Goal: Transaction & Acquisition: Purchase product/service

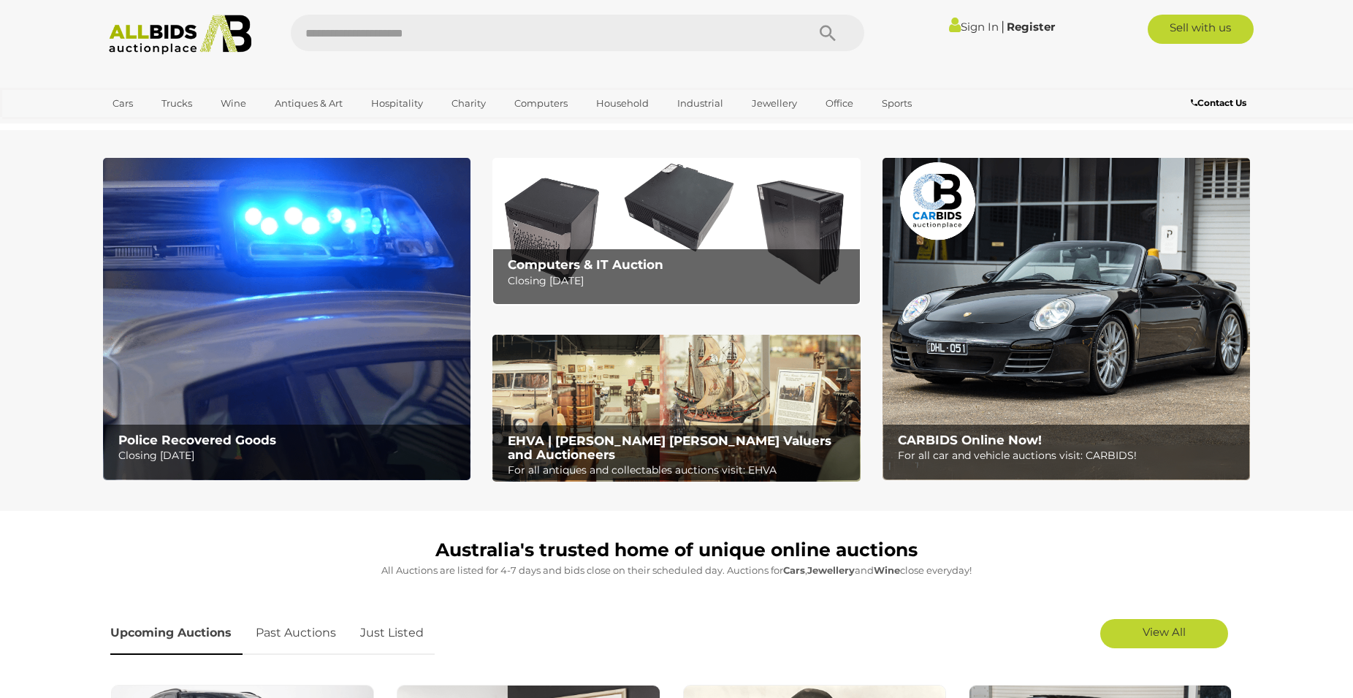
click at [968, 23] on link "Sign In" at bounding box center [974, 27] width 50 height 14
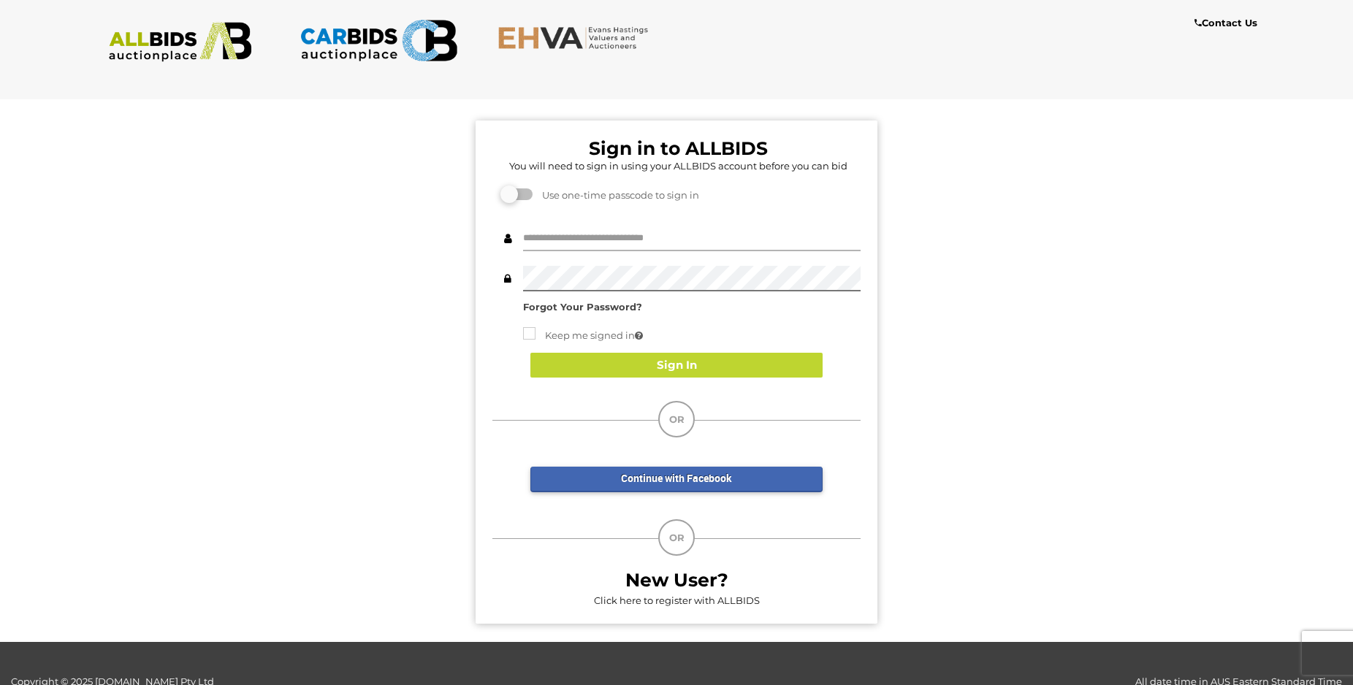
click at [552, 240] on input "text" at bounding box center [692, 239] width 338 height 26
type input "**********"
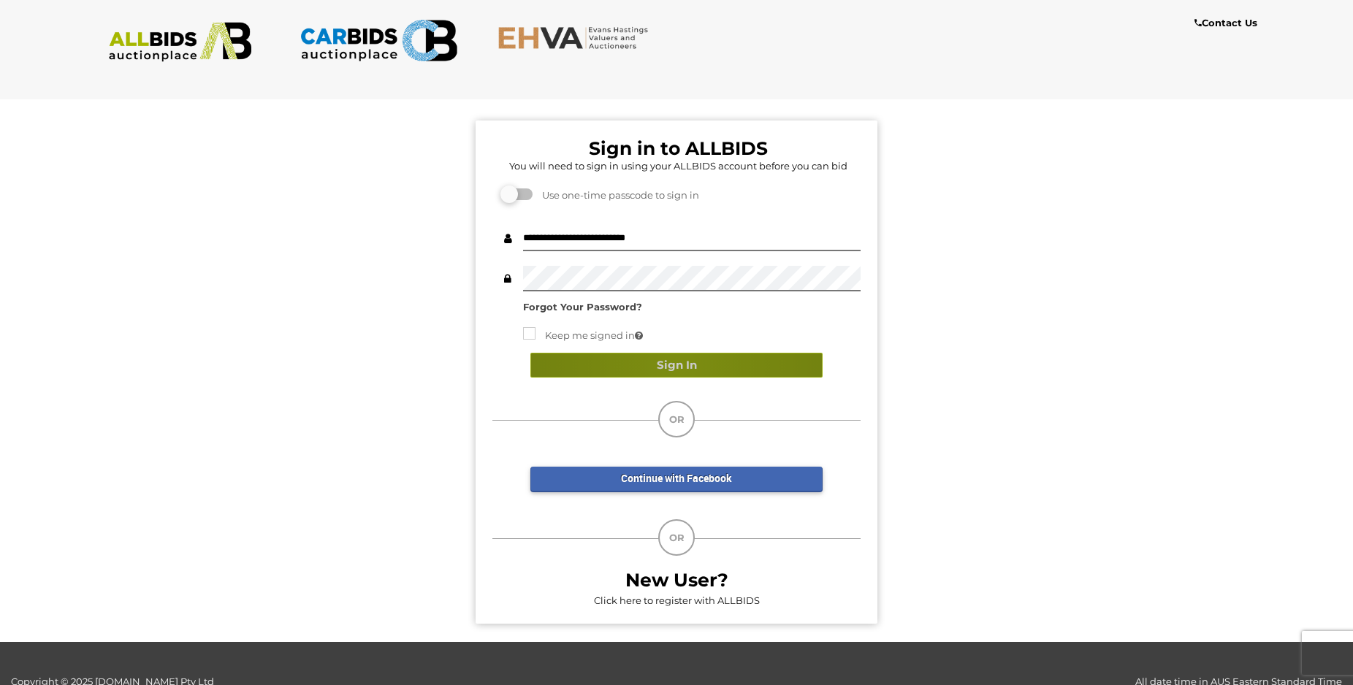
click at [678, 366] on button "Sign In" at bounding box center [676, 366] width 292 height 26
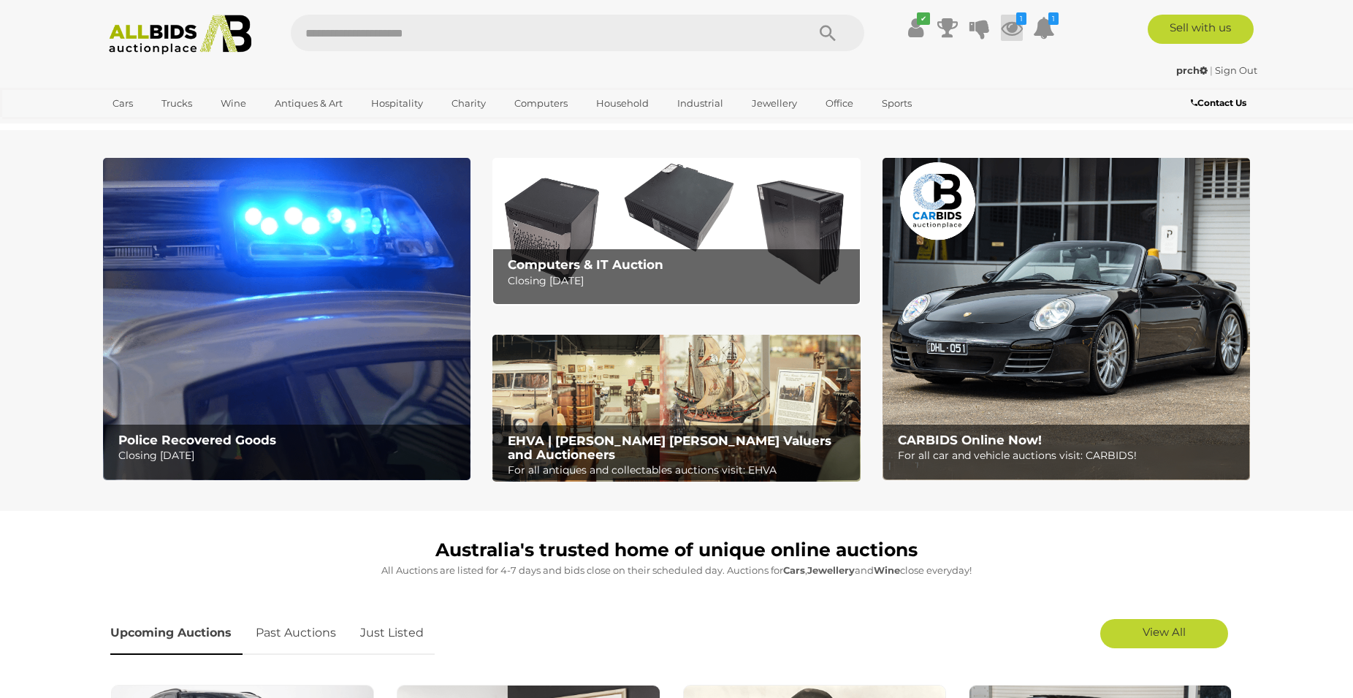
click at [1010, 26] on icon at bounding box center [1012, 28] width 22 height 26
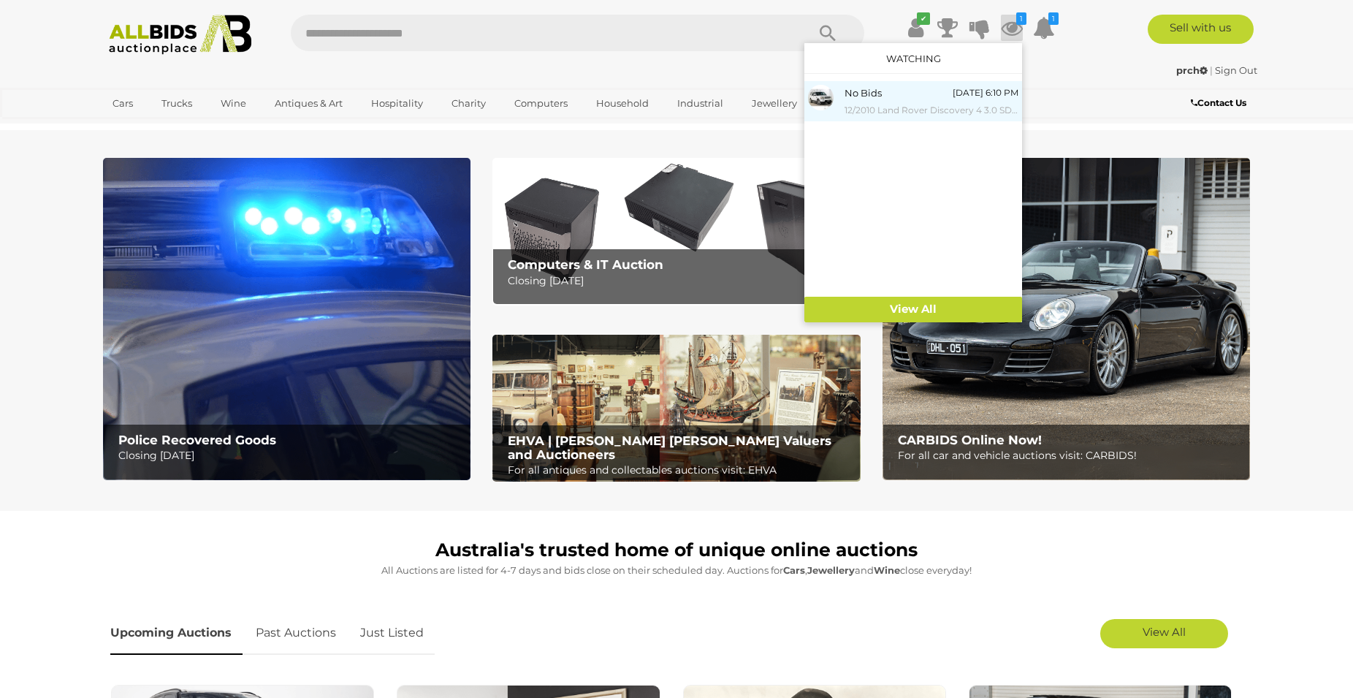
click at [869, 89] on span "No Bids" at bounding box center [863, 93] width 37 height 12
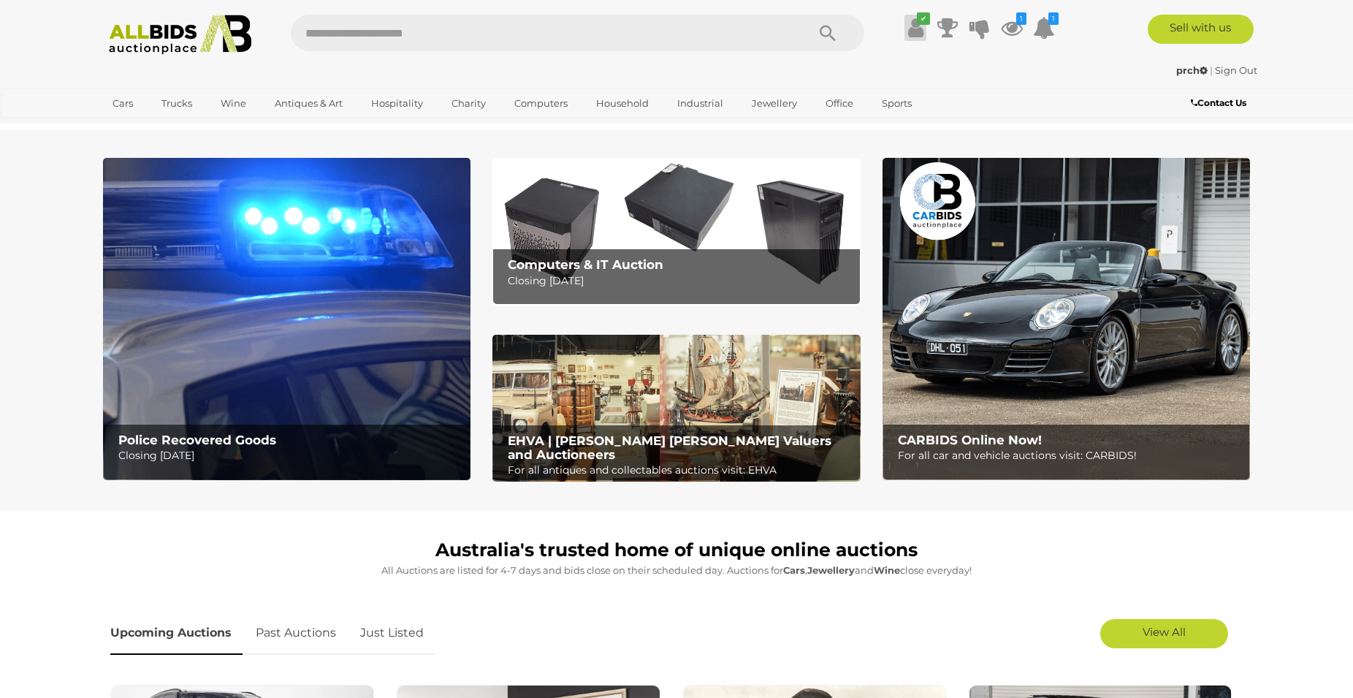
click at [914, 28] on icon at bounding box center [915, 28] width 15 height 26
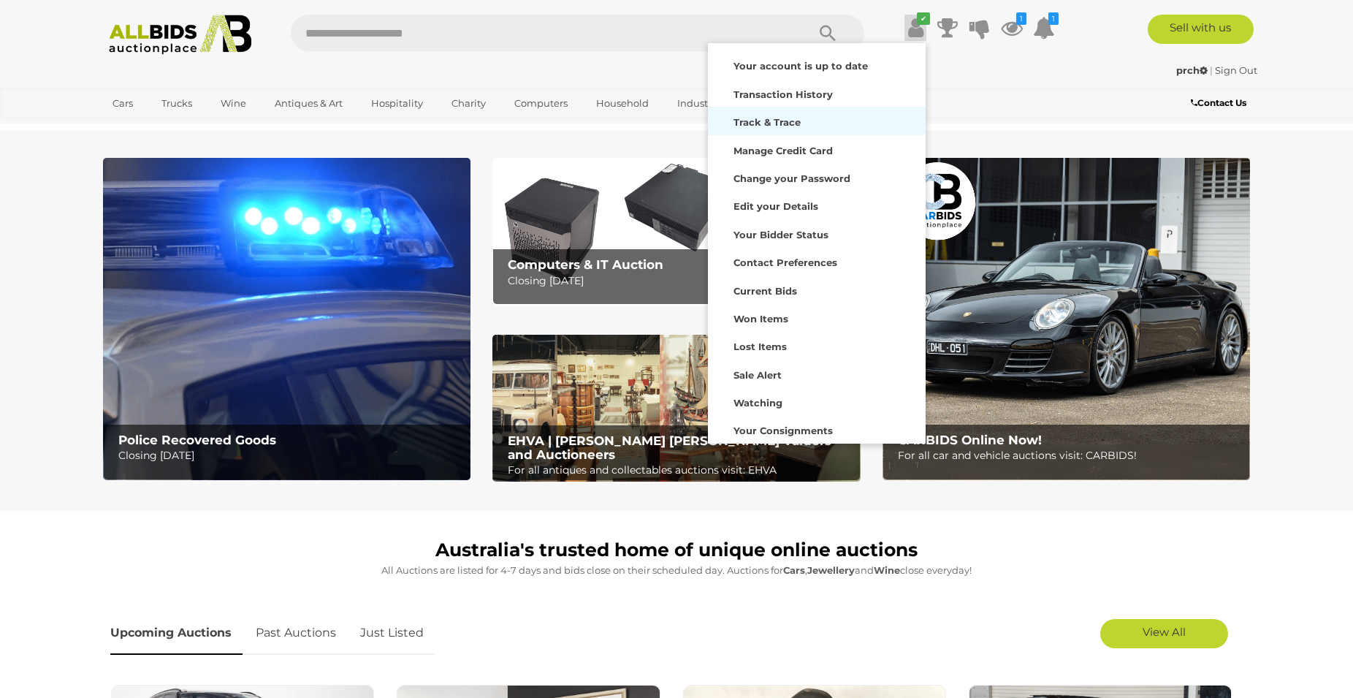
click at [751, 118] on strong "Track & Trace" at bounding box center [766, 122] width 67 height 12
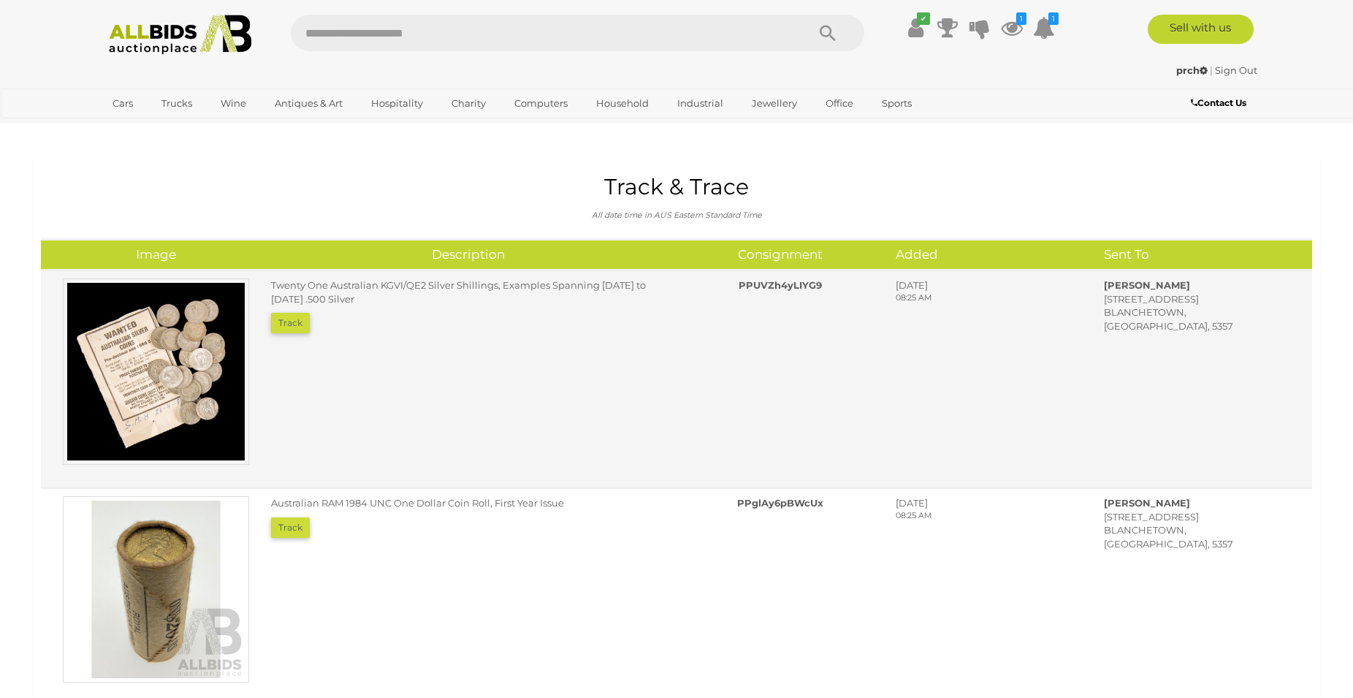
click at [288, 320] on button "Track" at bounding box center [290, 323] width 39 height 20
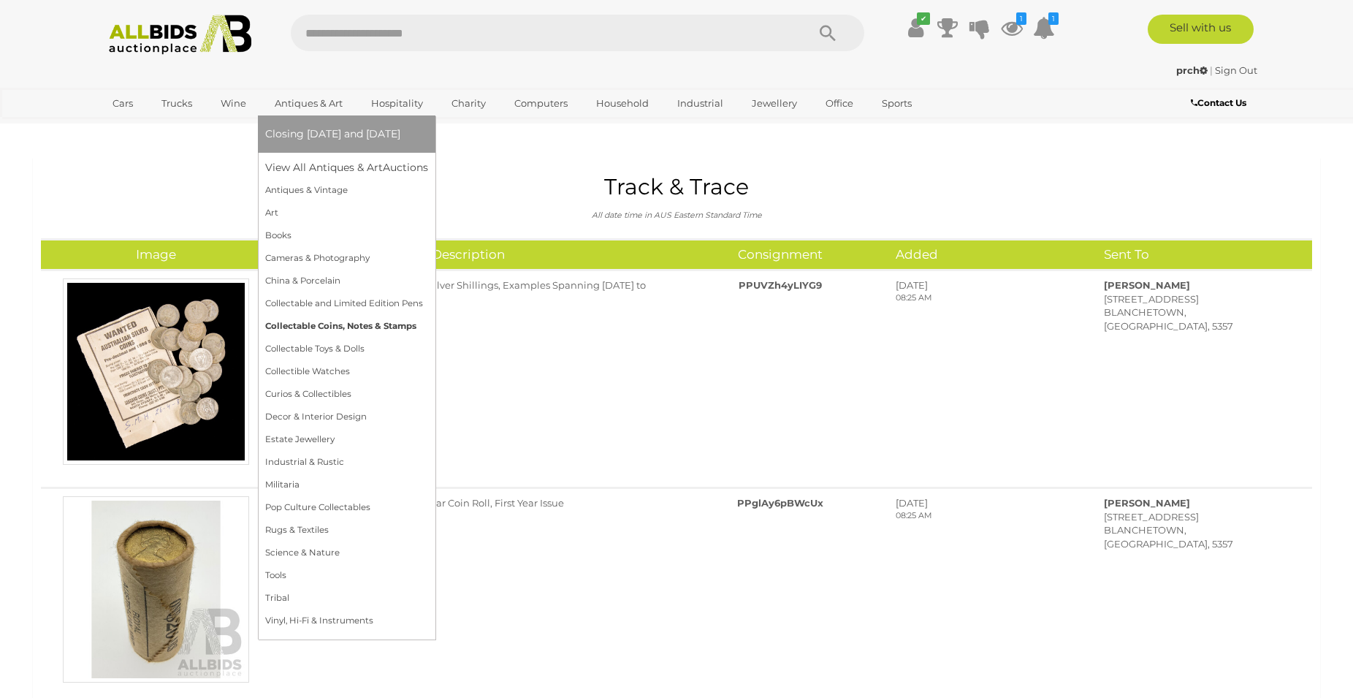
click at [374, 324] on link "Collectable Coins, Notes & Stamps" at bounding box center [346, 326] width 163 height 23
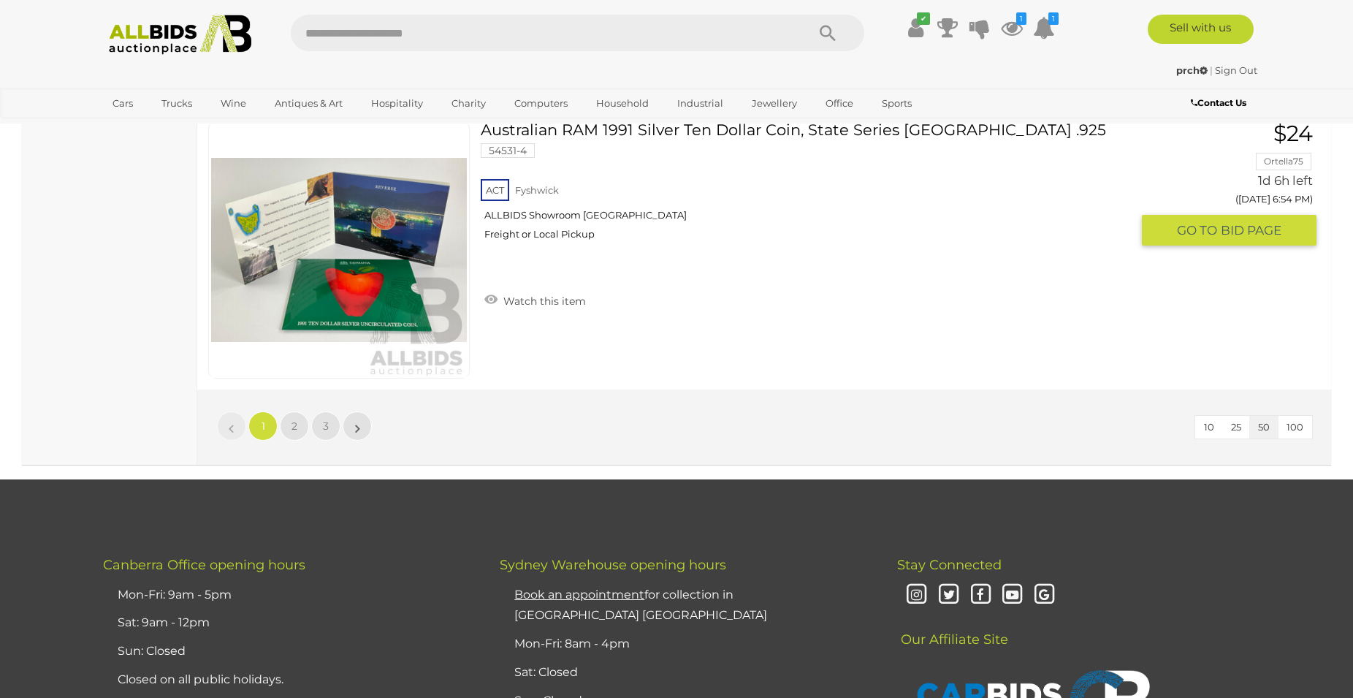
scroll to position [14083, 0]
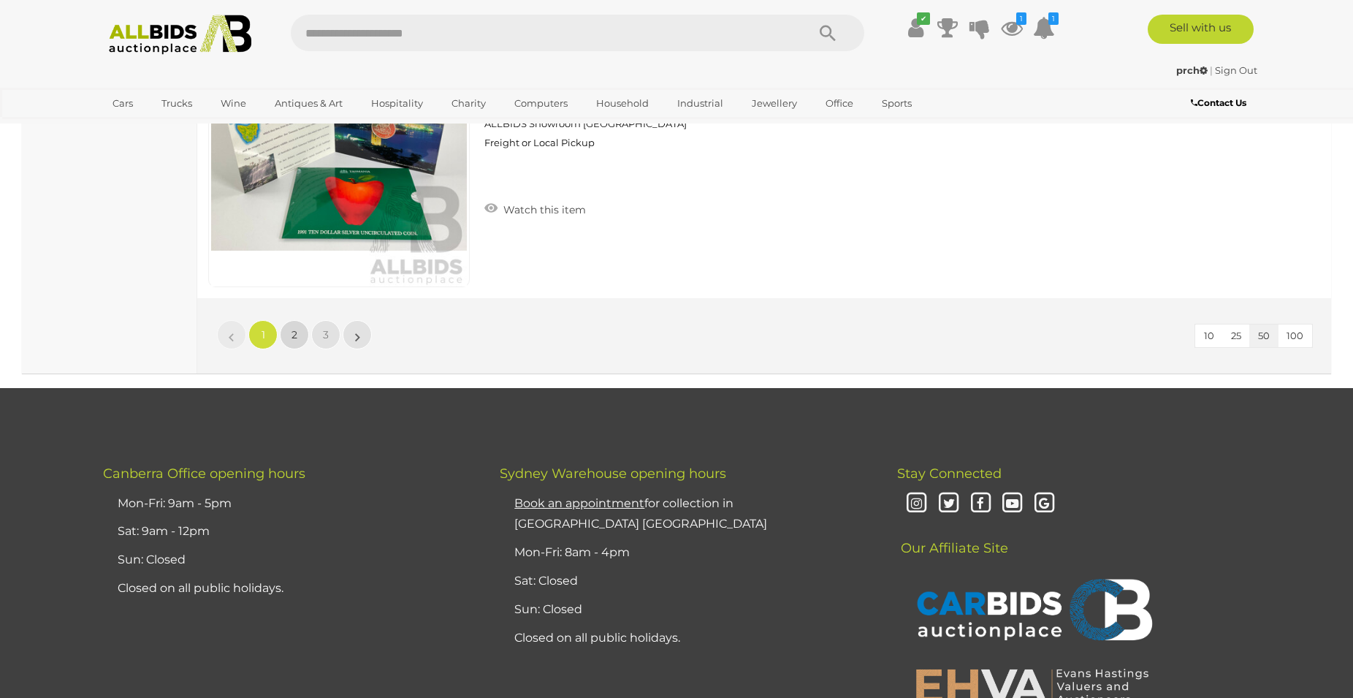
click at [296, 330] on span "2" at bounding box center [294, 334] width 6 height 13
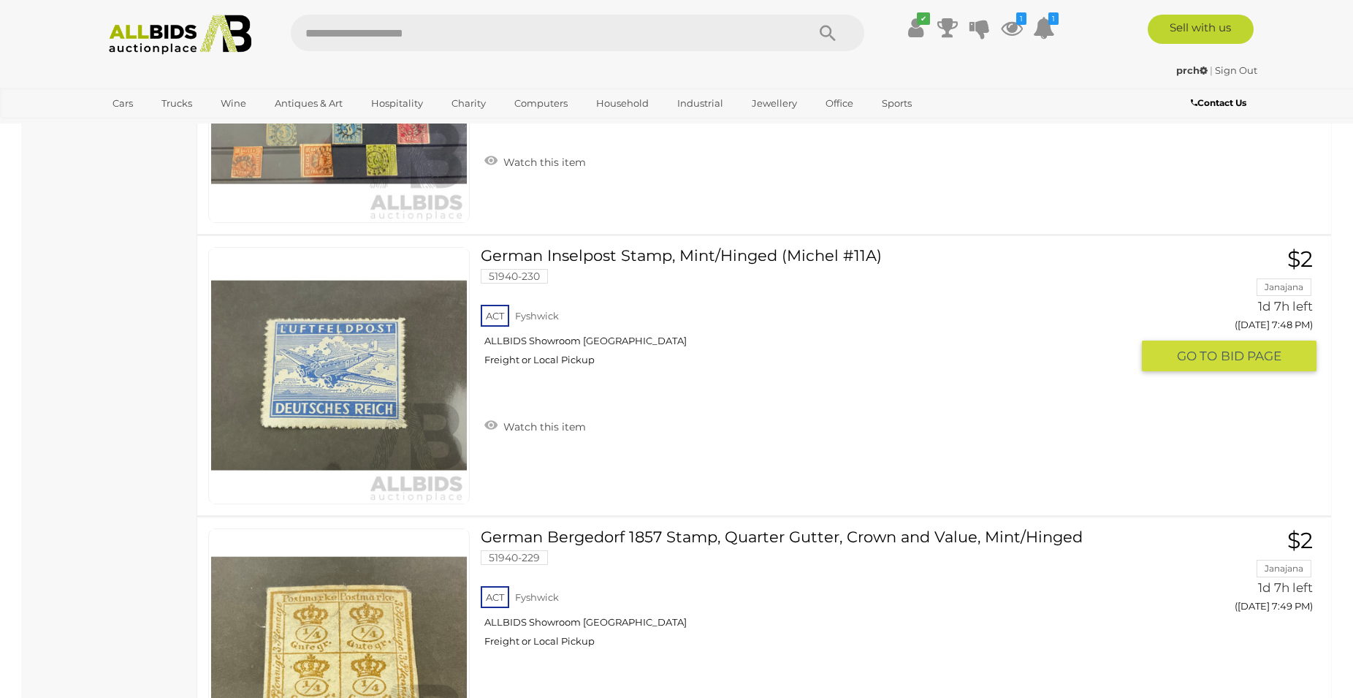
scroll to position [14032, 0]
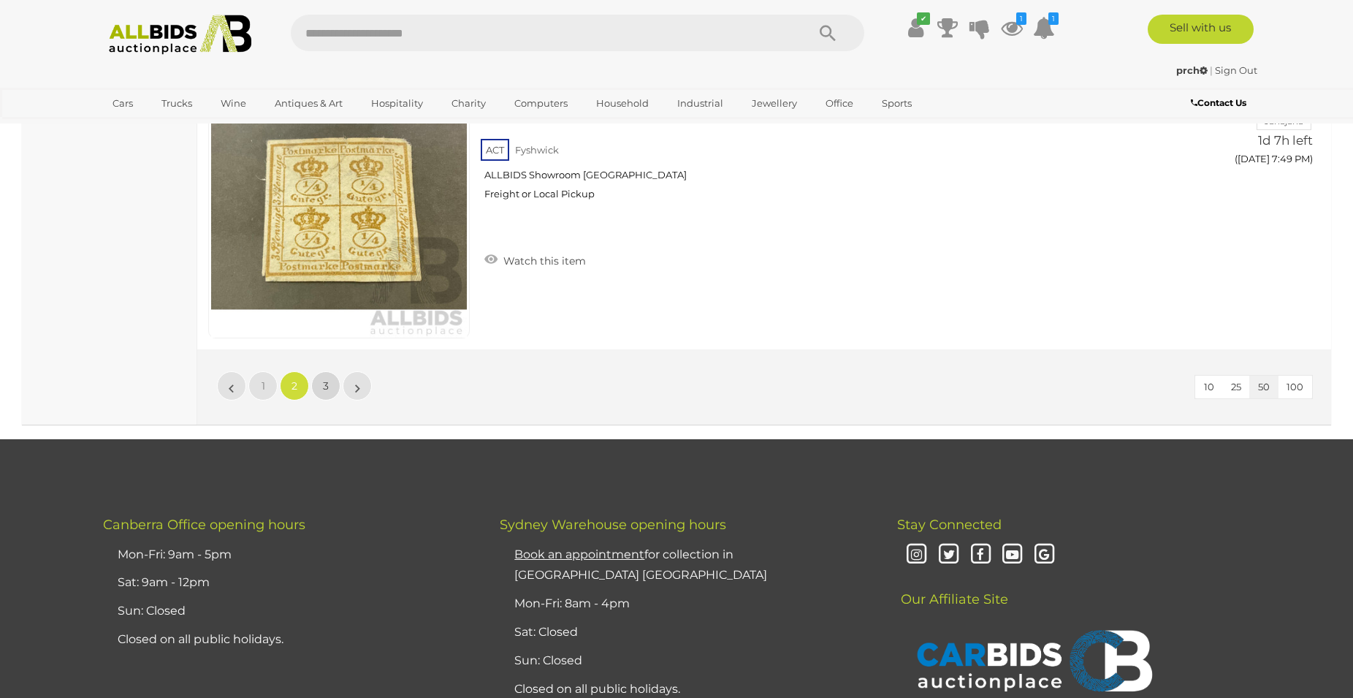
click at [332, 386] on link "3" at bounding box center [325, 385] width 29 height 29
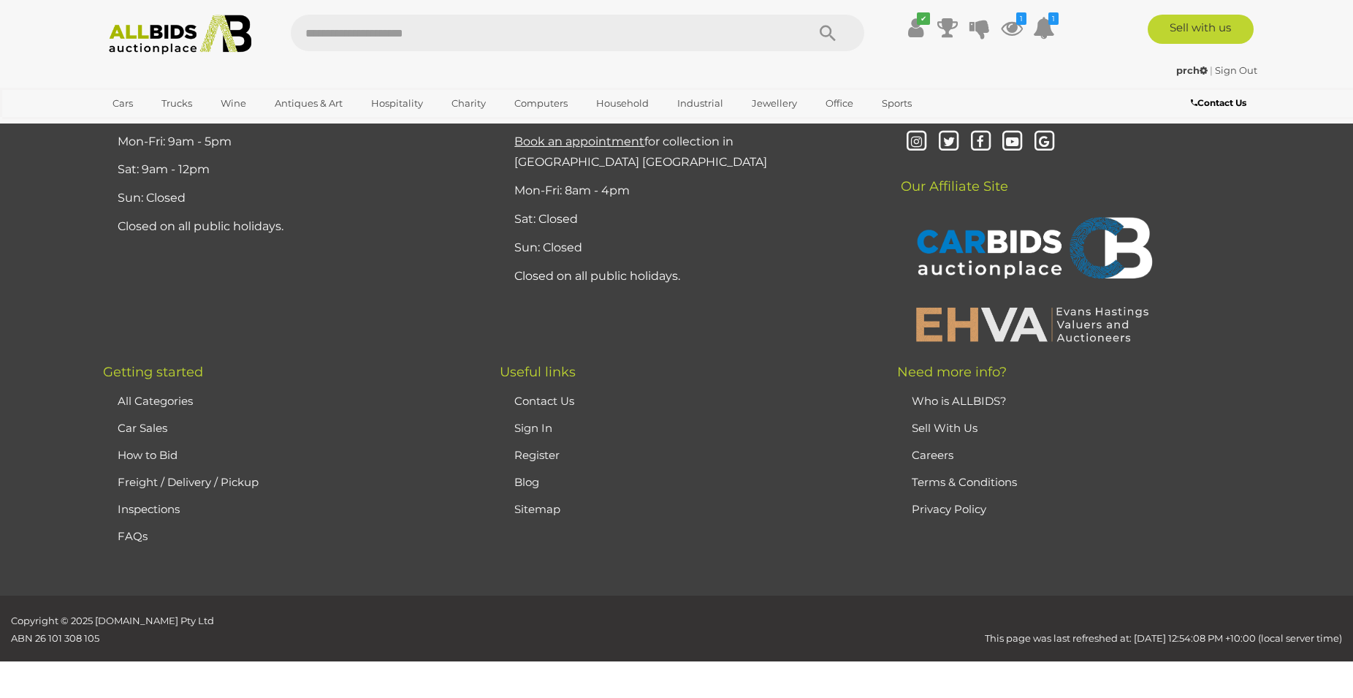
scroll to position [172, 0]
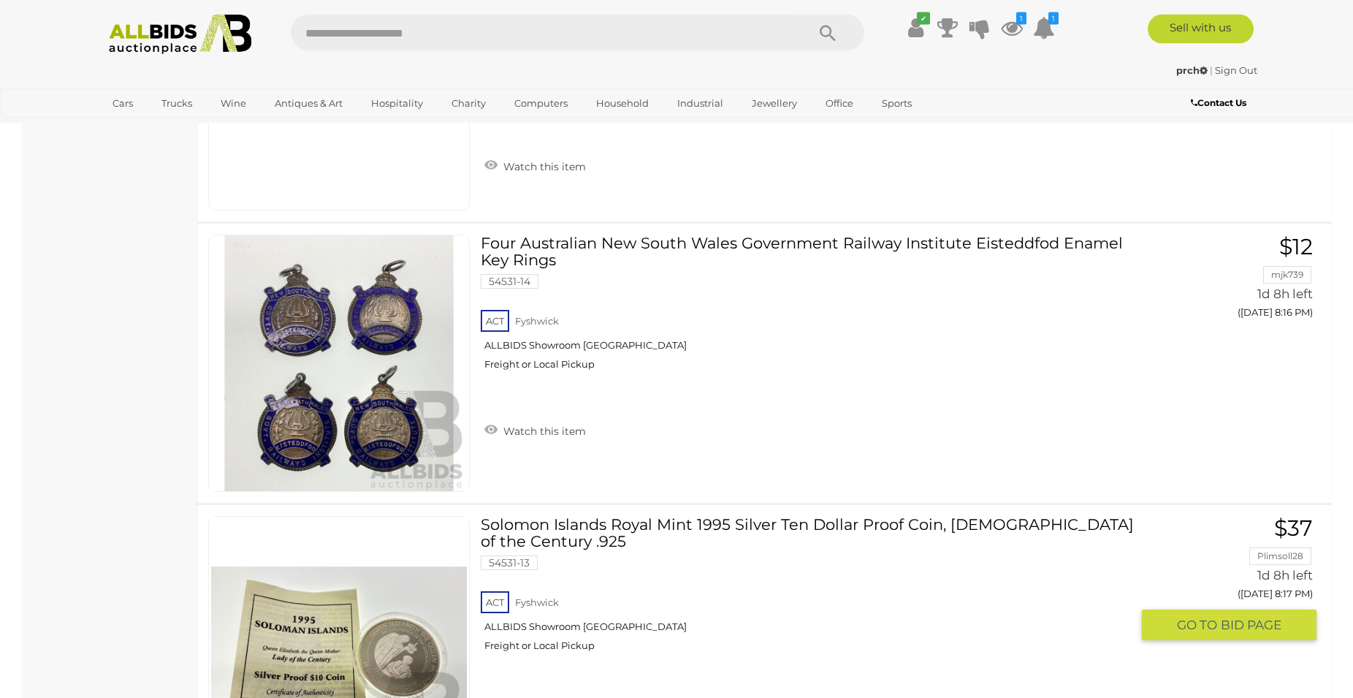
scroll to position [7251, 0]
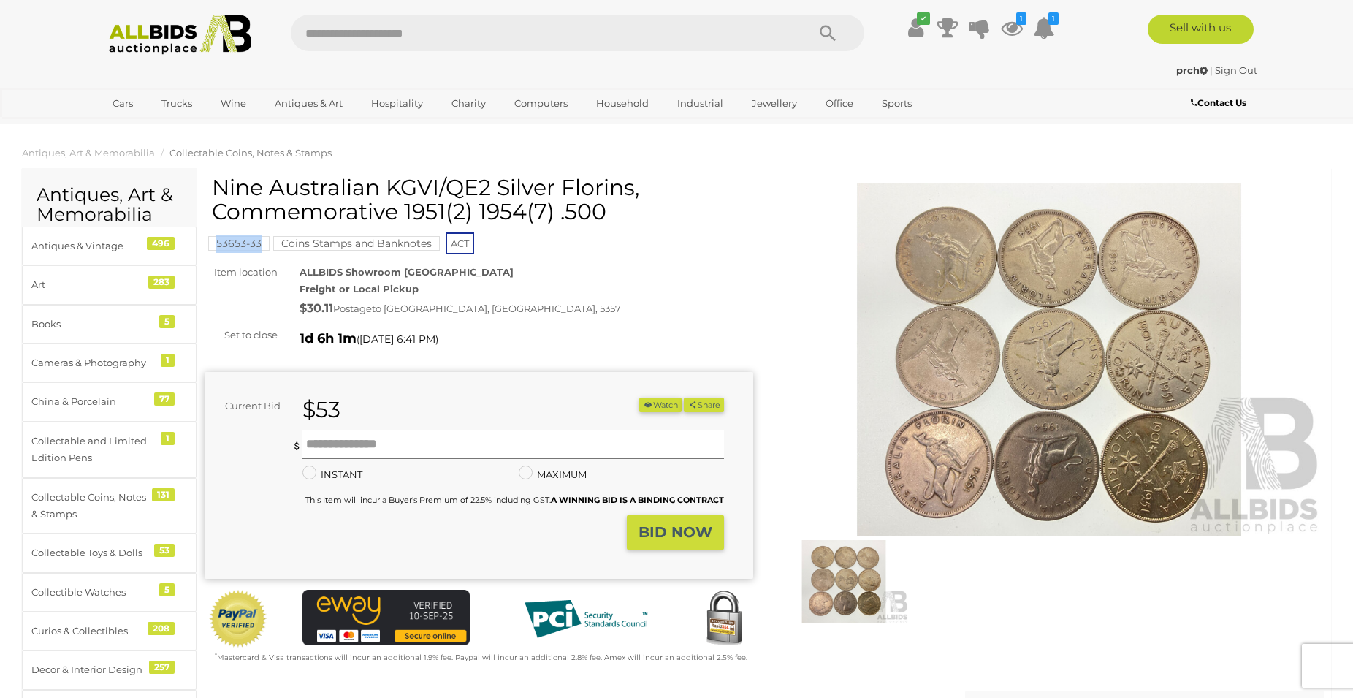
drag, startPoint x: 264, startPoint y: 254, endPoint x: 218, endPoint y: 246, distance: 46.0
click at [218, 246] on div "53653-33 Coins Stamps and Banknotes ACT" at bounding box center [479, 215] width 549 height 81
copy mark "53653-33"
drag, startPoint x: 636, startPoint y: 209, endPoint x: 213, endPoint y: 183, distance: 424.5
click at [213, 183] on h1 "Nine Australian KGVI/QE2 Silver Florins, Commemorative 1951(2) 1954(7) .500" at bounding box center [481, 199] width 538 height 48
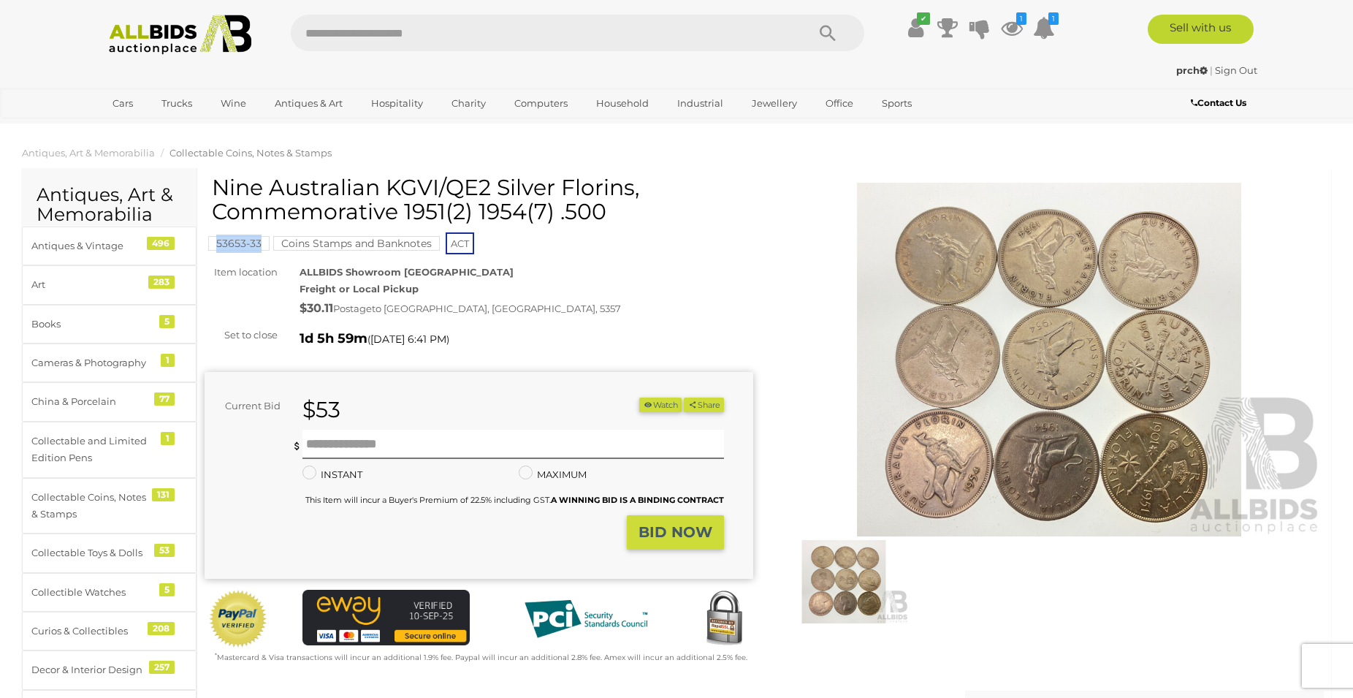
copy h1 "Nine Australian KGVI/QE2 Silver Florins, Commemorative 1951(2) 1954(7) .500"
click at [660, 400] on button "Watch" at bounding box center [660, 404] width 42 height 15
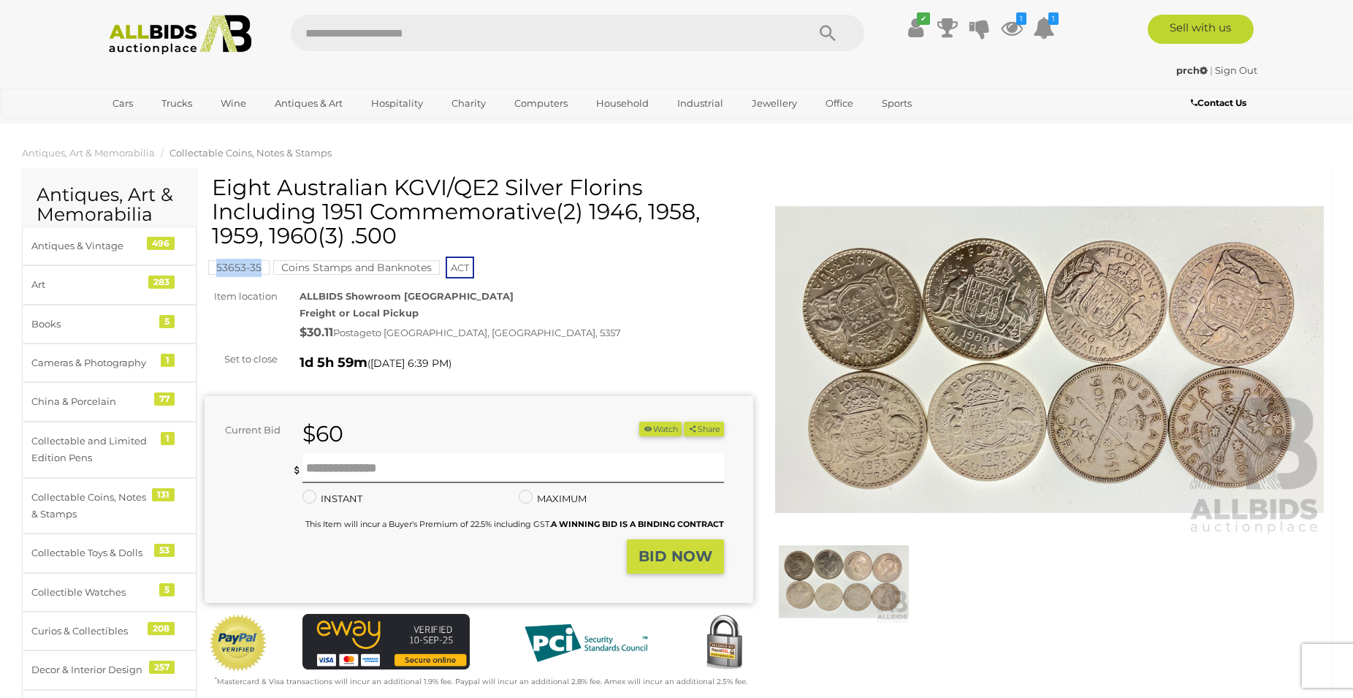
drag, startPoint x: 263, startPoint y: 279, endPoint x: 211, endPoint y: 275, distance: 52.1
click at [211, 275] on div "53653-35 Coins Stamps and Banknotes ACT" at bounding box center [479, 227] width 549 height 105
copy mark "53653-35"
drag, startPoint x: 412, startPoint y: 241, endPoint x: 215, endPoint y: 187, distance: 204.5
click at [215, 187] on h1 "Eight Australian KGVI/QE2 Silver Florins Including 1951 Commemorative(2) 1946, …" at bounding box center [481, 211] width 538 height 72
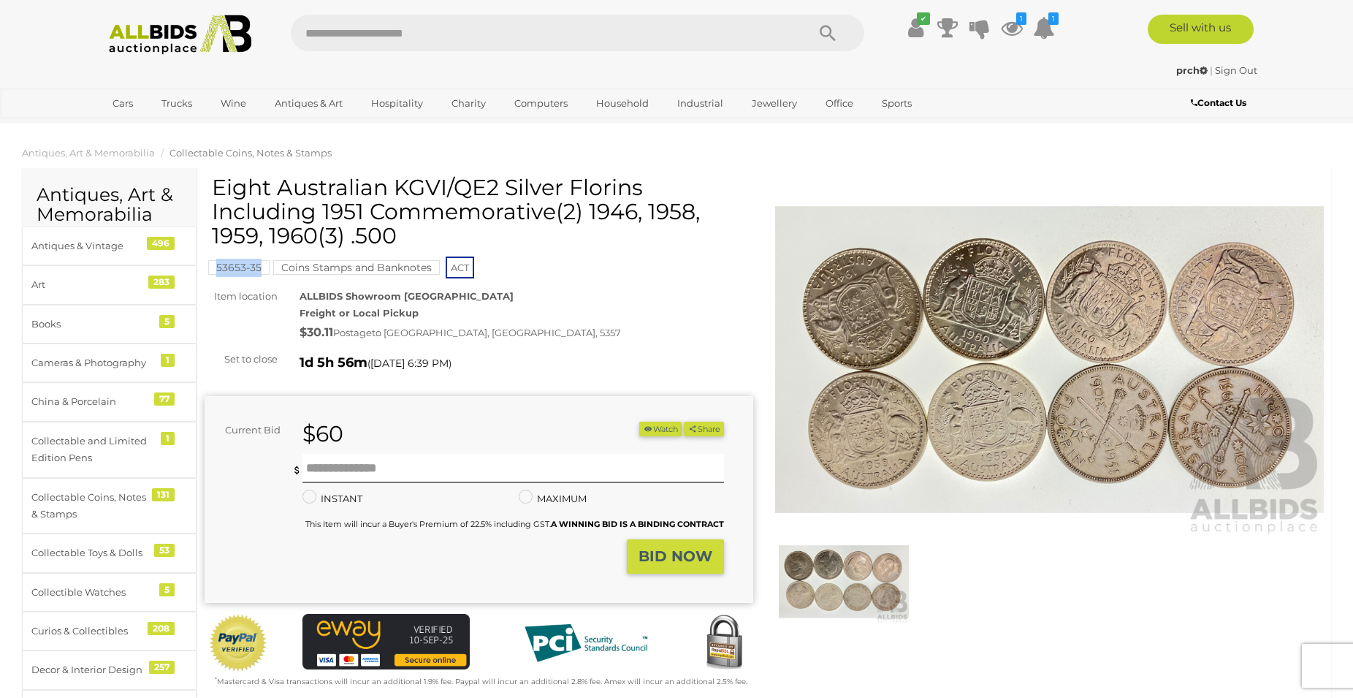
copy h1 "Eight Australian KGVI/QE2 Silver Florins Including 1951 Commemorative(2) 1946, …"
click at [703, 319] on div "ALLBIDS Showroom [GEOGRAPHIC_DATA] Freight or Local Pickup $30.11 Postage to [G…" at bounding box center [527, 316] width 476 height 56
click at [661, 424] on button "Watch" at bounding box center [660, 429] width 42 height 15
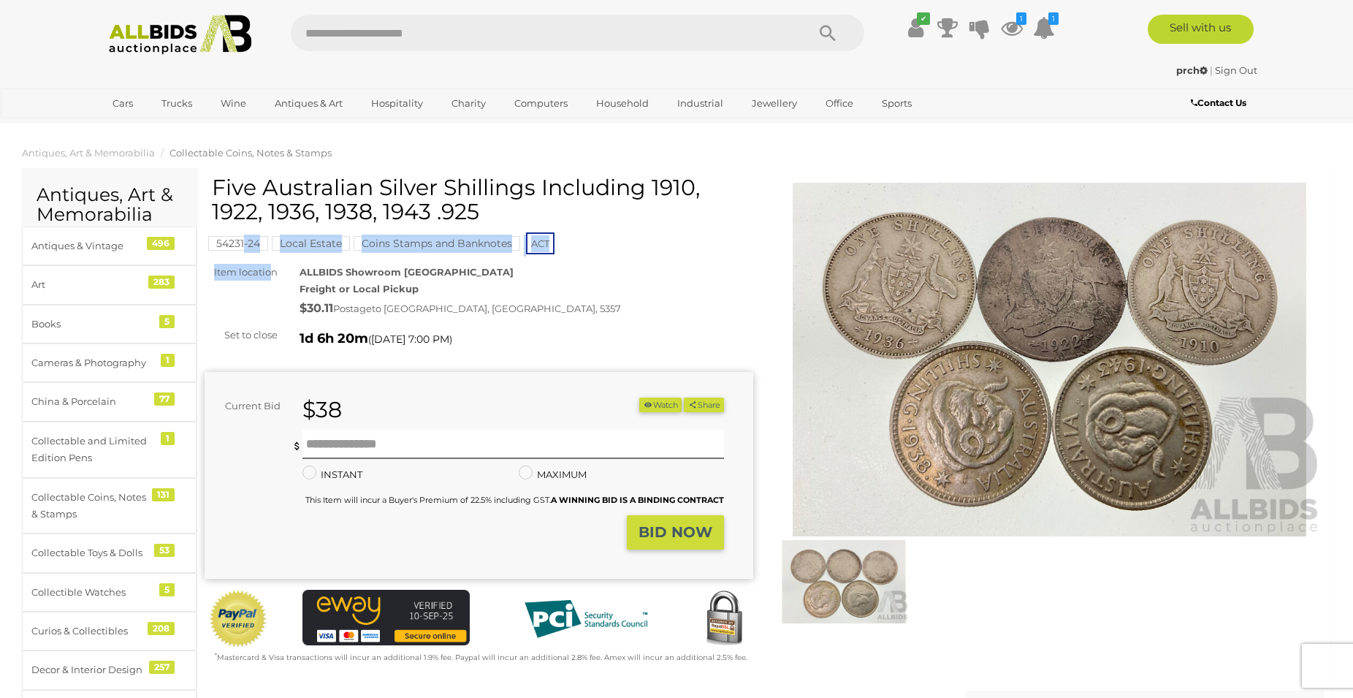
drag, startPoint x: 270, startPoint y: 267, endPoint x: 243, endPoint y: 250, distance: 32.4
click at [243, 250] on div "Five Australian Silver Shillings Including 1910, 1922, 1936, 1938, 1943 .925 54…" at bounding box center [479, 419] width 549 height 489
click at [249, 261] on div "Five Australian Silver Shillings Including 1910, 1922, 1936, 1938, 1943 .925 54…" at bounding box center [479, 419] width 549 height 489
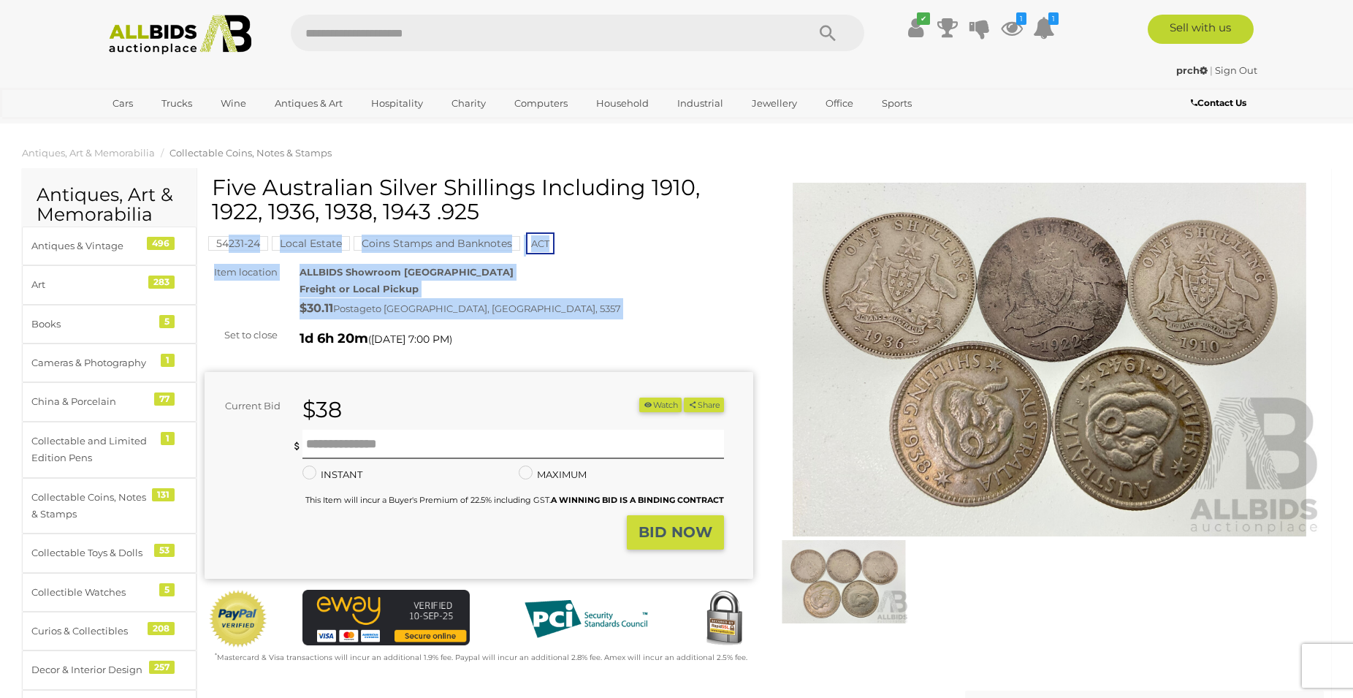
drag, startPoint x: 262, startPoint y: 260, endPoint x: 229, endPoint y: 246, distance: 35.7
click at [229, 246] on div "Five Australian Silver Shillings Including 1910, 1922, 1936, 1938, 1943 .925 54…" at bounding box center [479, 419] width 549 height 489
click at [239, 261] on div "Five Australian Silver Shillings Including 1910, 1922, 1936, 1938, 1943 .925 54…" at bounding box center [479, 419] width 549 height 489
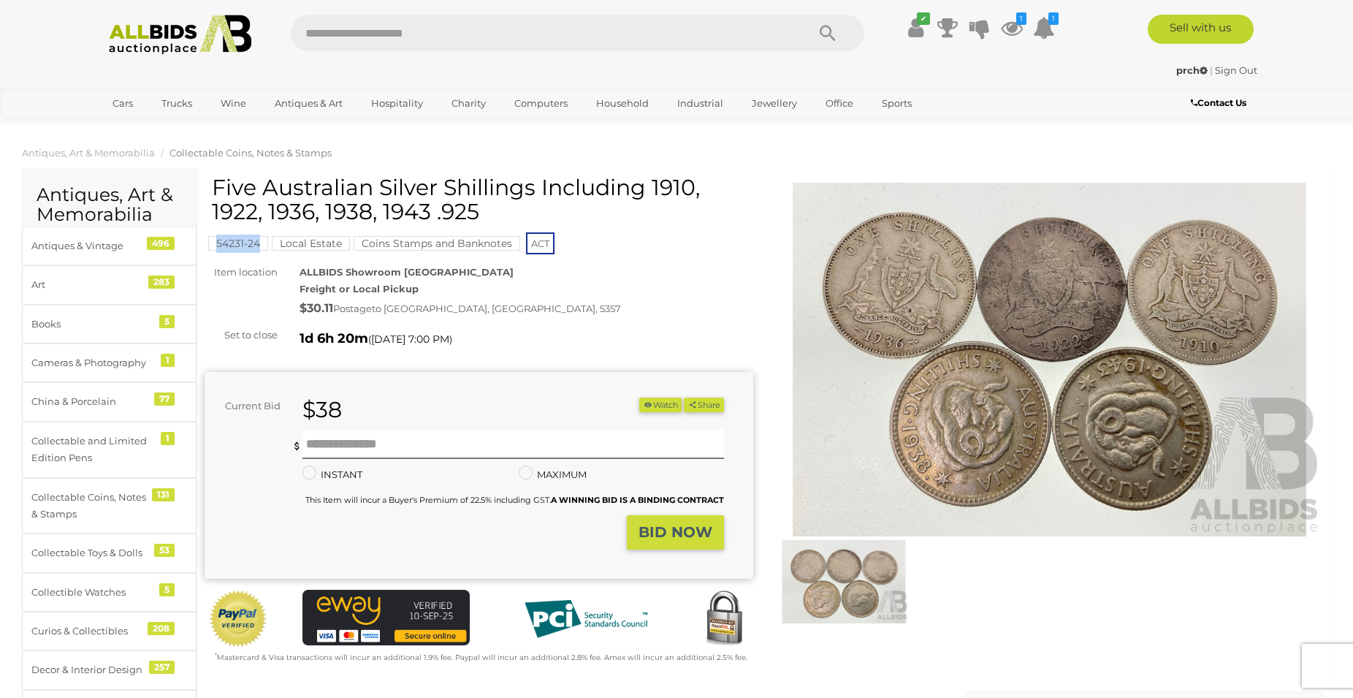
drag, startPoint x: 262, startPoint y: 254, endPoint x: 218, endPoint y: 251, distance: 43.2
click at [218, 251] on div "54231-24 Local Estate Coins Stamps and Banknotes ACT" at bounding box center [479, 215] width 549 height 81
copy mark "54231-24"
drag, startPoint x: 487, startPoint y: 210, endPoint x: 216, endPoint y: 191, distance: 272.4
click at [216, 191] on h1 "Five Australian Silver Shillings Including 1910, 1922, 1936, 1938, 1943 .925" at bounding box center [481, 199] width 538 height 48
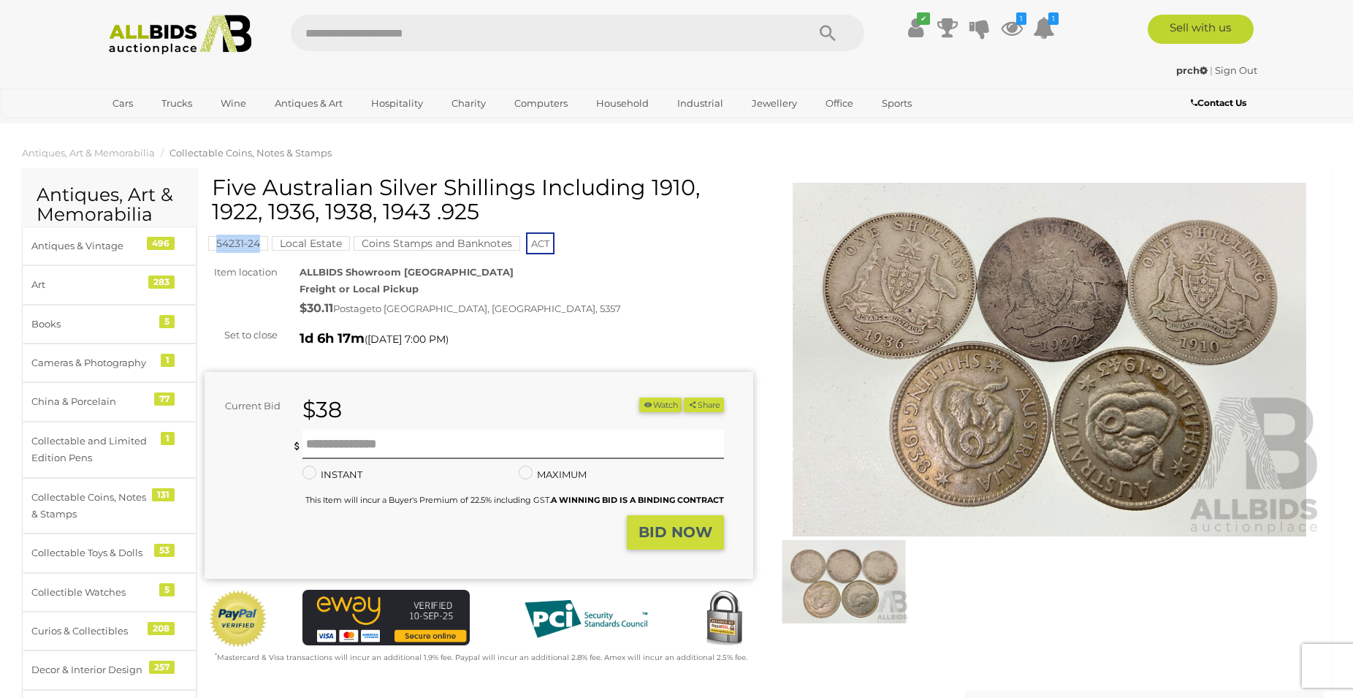
copy h1 "Five Australian Silver Shillings Including 1910, 1922, 1936, 1938, 1943 .925"
drag, startPoint x: 661, startPoint y: 343, endPoint x: 654, endPoint y: 363, distance: 21.7
click at [660, 346] on div "1d 6h 3m ( Tomorrow 7:00 PM )" at bounding box center [527, 338] width 454 height 23
click at [648, 408] on button "Watch" at bounding box center [660, 404] width 42 height 15
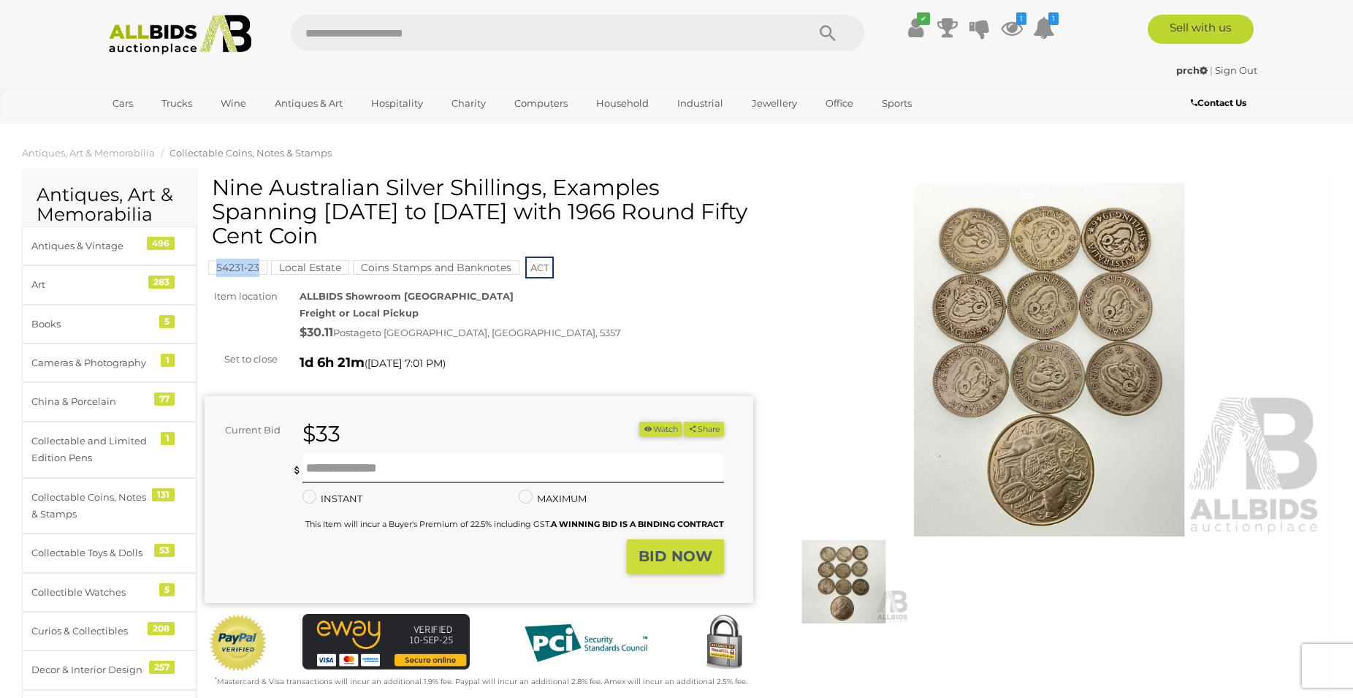
drag, startPoint x: 259, startPoint y: 279, endPoint x: 218, endPoint y: 270, distance: 42.6
click at [218, 270] on div "54231-23 Local Estate Coins Stamps and Banknotes ACT" at bounding box center [479, 227] width 549 height 105
copy mark "54231-23"
drag, startPoint x: 283, startPoint y: 241, endPoint x: 212, endPoint y: 191, distance: 87.0
click at [212, 191] on h1 "Nine Australian Silver Shillings, Examples Spanning [DATE] to [DATE] with 1966 …" at bounding box center [481, 211] width 538 height 72
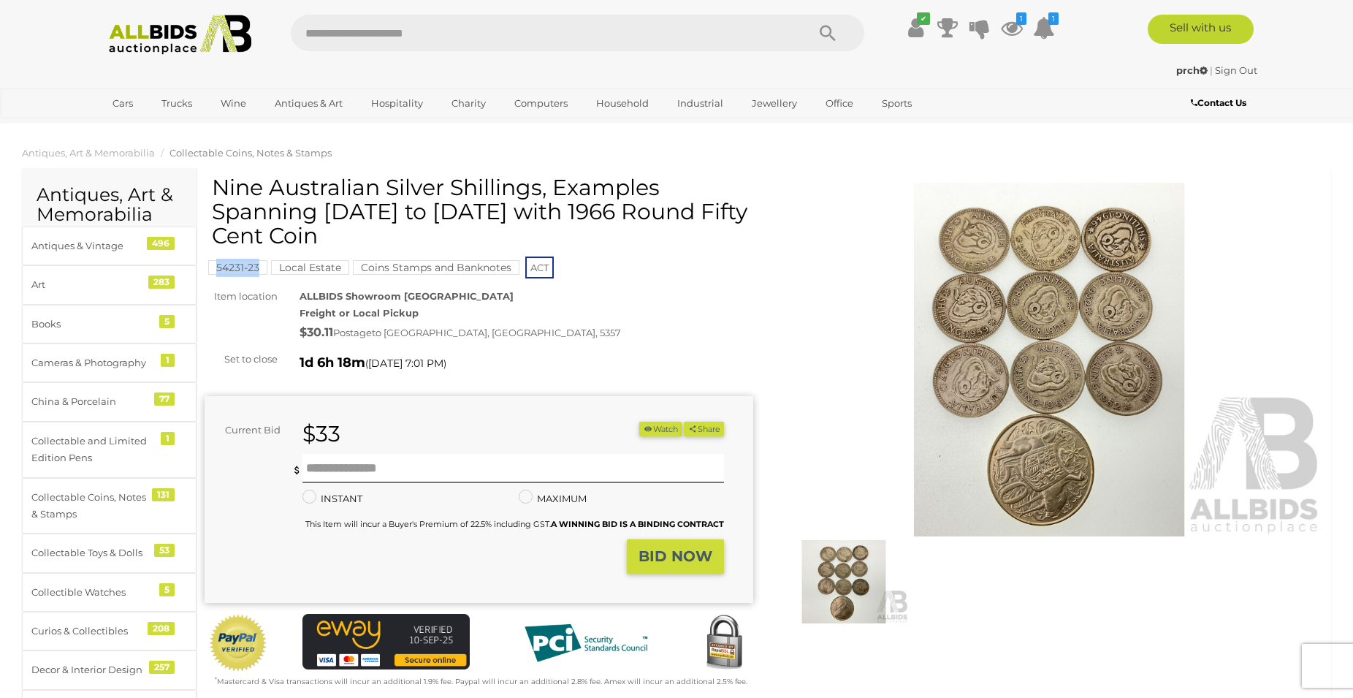
copy h1 "Nine Australian Silver Shillings, Examples Spanning [DATE] to [DATE] with 1966 …"
click at [684, 335] on div "ALLBIDS Showroom [GEOGRAPHIC_DATA] Freight or Local Pickup $30.11 Postage to [G…" at bounding box center [527, 316] width 476 height 56
click at [666, 428] on button "Watch" at bounding box center [660, 429] width 42 height 15
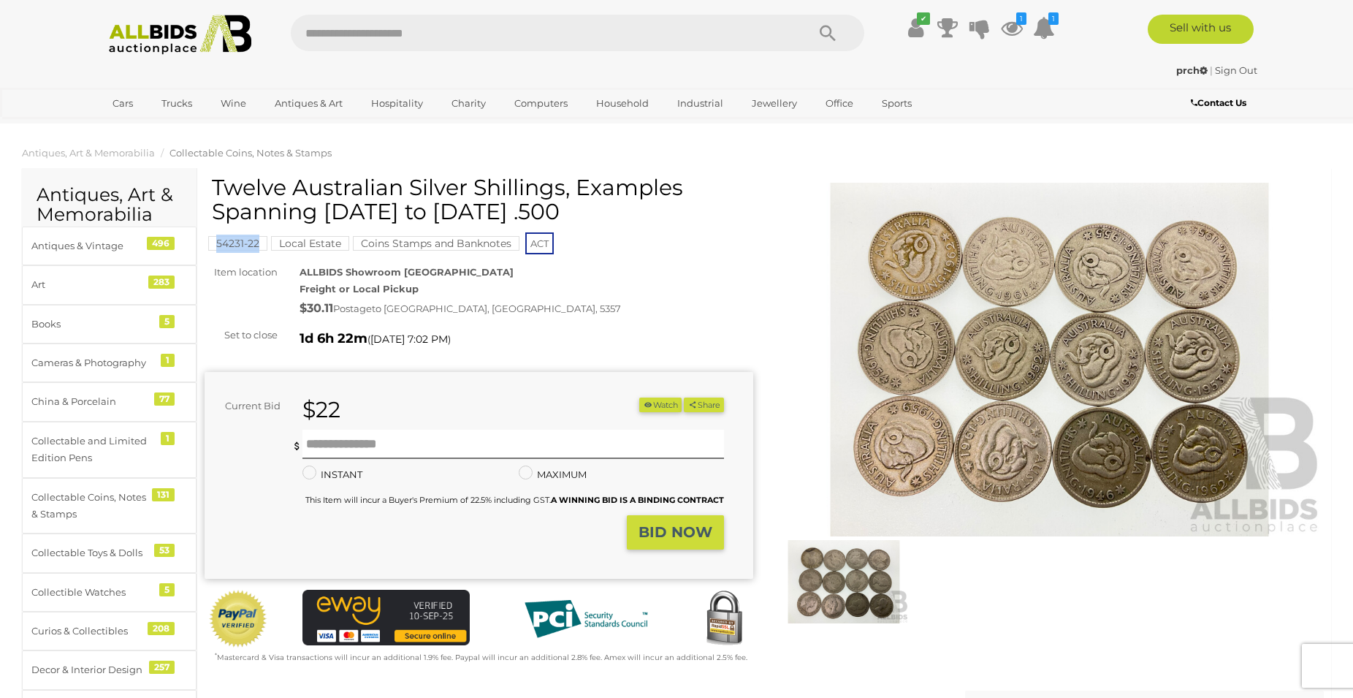
drag, startPoint x: 259, startPoint y: 253, endPoint x: 218, endPoint y: 251, distance: 41.7
click at [218, 251] on div "54231-22 Local Estate Coins Stamps and Banknotes ACT" at bounding box center [479, 215] width 549 height 81
copy mark "54231-22"
drag, startPoint x: 514, startPoint y: 213, endPoint x: 216, endPoint y: 180, distance: 300.6
click at [216, 180] on h1 "Twelve Australian Silver Shillings, Examples Spanning [DATE] to [DATE] .500" at bounding box center [481, 199] width 538 height 48
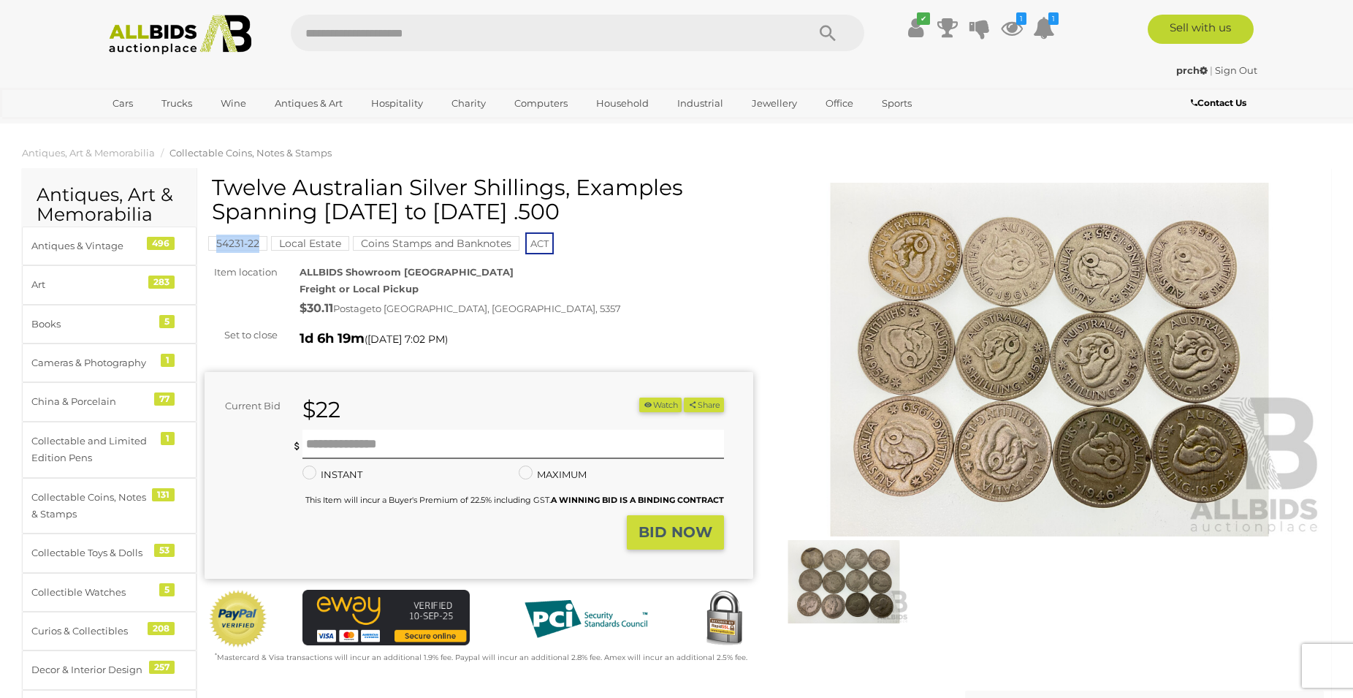
copy h1 "Twelve Australian Silver Shillings, Examples Spanning [DATE] to [DATE] .500"
drag, startPoint x: 660, startPoint y: 317, endPoint x: 694, endPoint y: 384, distance: 74.8
click at [662, 327] on div "Twelve Australian Silver Shillings, Examples Spanning [DATE] to [DATE] .500 542…" at bounding box center [479, 419] width 549 height 489
click at [661, 405] on button "Watch" at bounding box center [660, 404] width 42 height 15
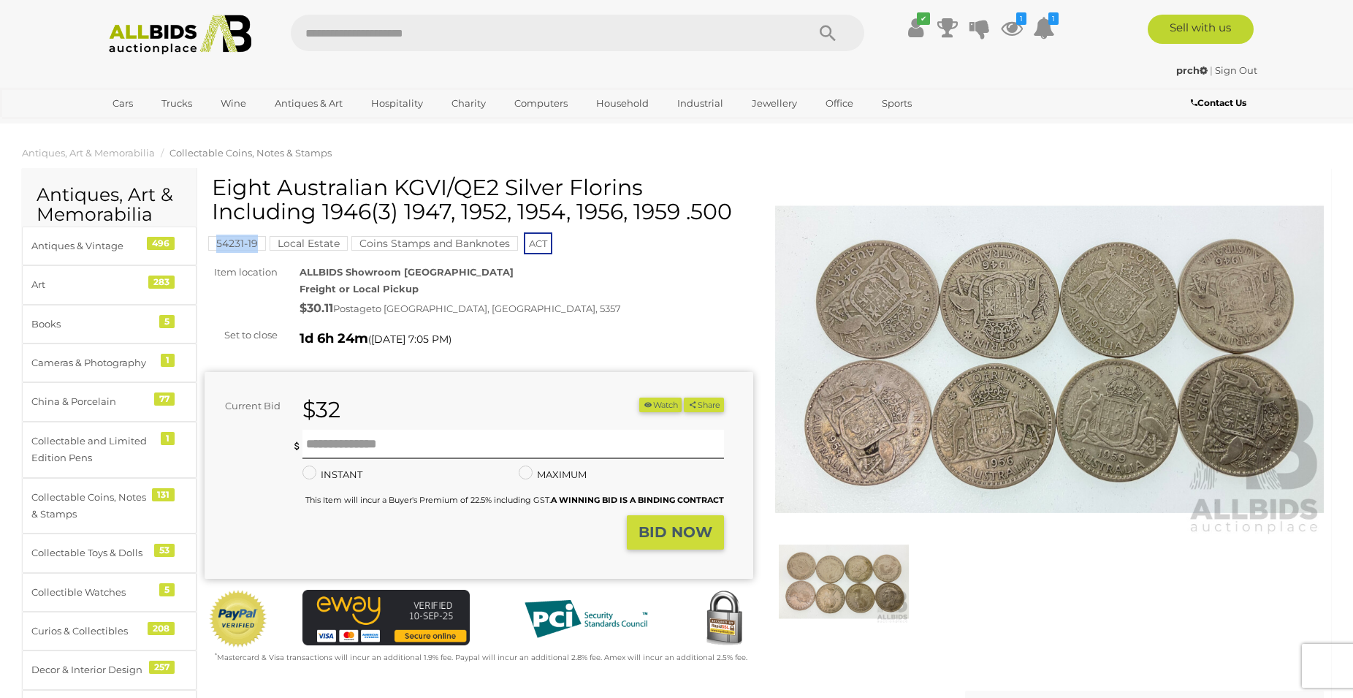
drag, startPoint x: 259, startPoint y: 253, endPoint x: 213, endPoint y: 253, distance: 45.3
click at [213, 253] on div "54231-19 Local Estate Coins Stamps and Banknotes ACT" at bounding box center [479, 215] width 549 height 81
copy mark "54231-19"
drag, startPoint x: 744, startPoint y: 215, endPoint x: 218, endPoint y: 183, distance: 526.9
click at [218, 183] on h1 "Eight Australian KGVI/QE2 Silver Florins Including 1946(3) 1947, 1952, 1954, 19…" at bounding box center [481, 199] width 538 height 48
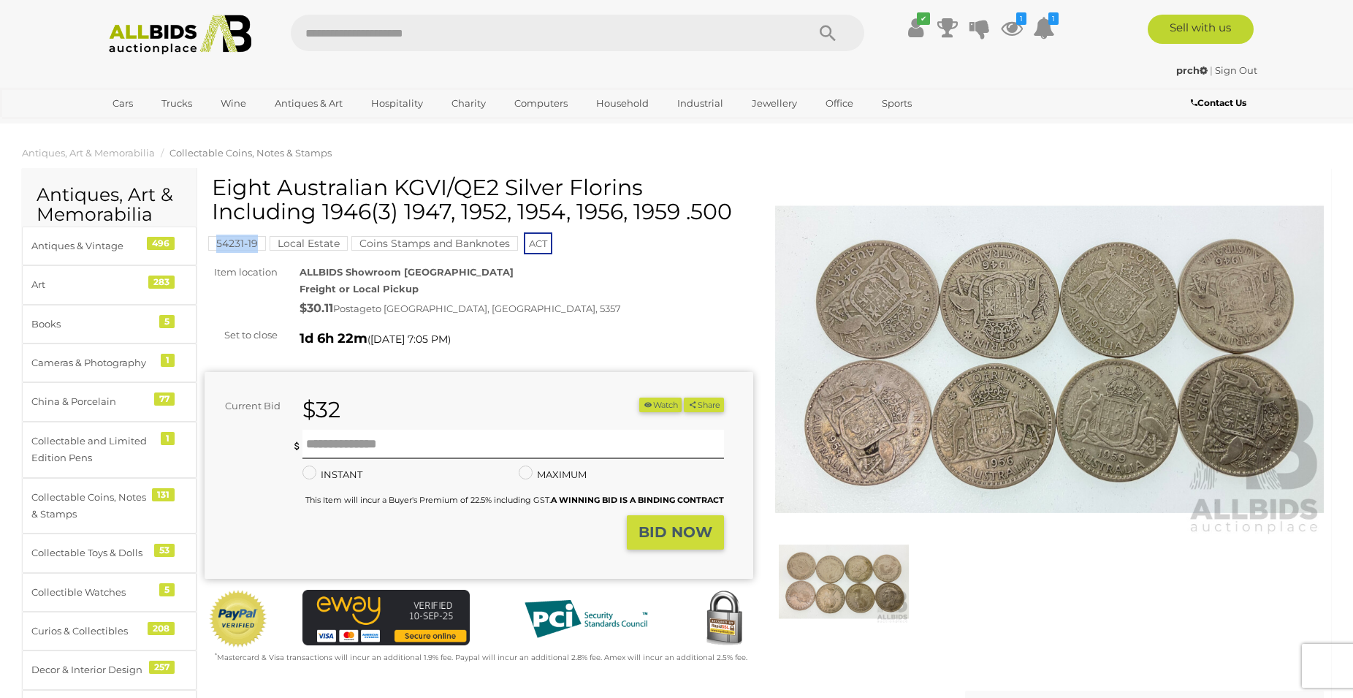
copy h1 "Eight Australian KGVI/QE2 Silver Florins Including 1946(3) 1947, 1952, 1954, 19…"
drag, startPoint x: 633, startPoint y: 303, endPoint x: 654, endPoint y: 339, distance: 41.6
click at [633, 305] on div "$30.11 Postage to [GEOGRAPHIC_DATA], [GEOGRAPHIC_DATA], 5357" at bounding box center [527, 308] width 454 height 21
click at [658, 405] on button "Watch" at bounding box center [660, 404] width 42 height 15
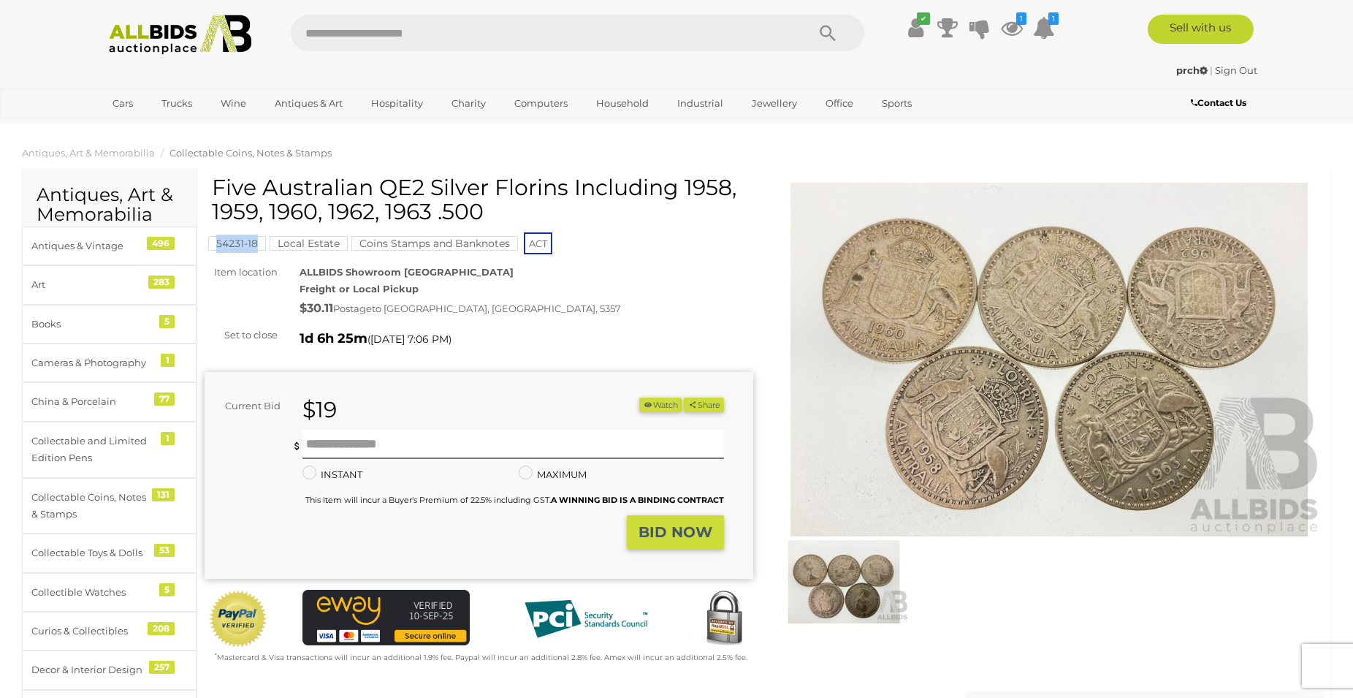
drag, startPoint x: 262, startPoint y: 255, endPoint x: 216, endPoint y: 251, distance: 45.4
click at [216, 251] on div "54231-18 Local Estate Coins Stamps and Banknotes ACT" at bounding box center [479, 215] width 549 height 81
copy mark "54231-18"
drag, startPoint x: 484, startPoint y: 216, endPoint x: 215, endPoint y: 191, distance: 270.6
click at [215, 191] on h1 "Five Australian QE2 Silver Florins Including 1958, 1959, 1960, 1962, 1963 .500" at bounding box center [481, 199] width 538 height 48
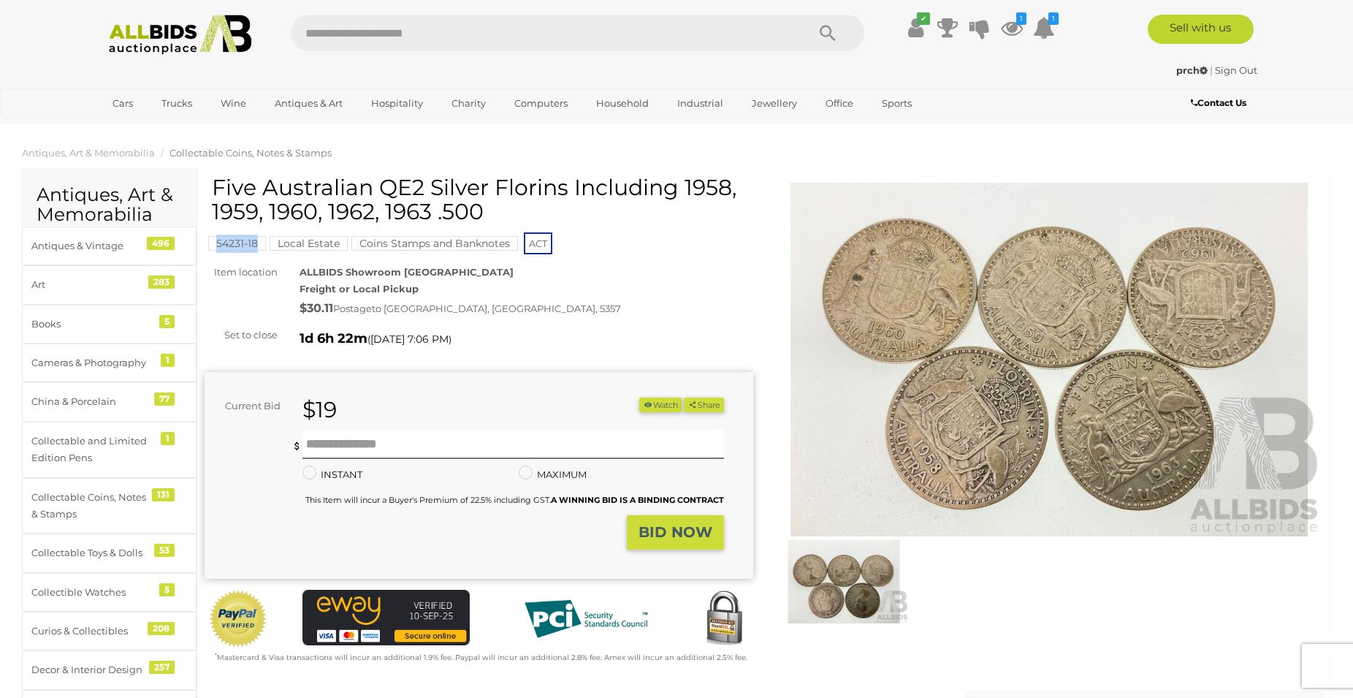
copy h1 "Five Australian QE2 Silver Florins Including 1958, 1959, 1960, 1962, 1963 .500"
click at [652, 300] on div "$30.11 Postage to [GEOGRAPHIC_DATA], [GEOGRAPHIC_DATA], 5357" at bounding box center [527, 308] width 454 height 21
click at [655, 404] on button "Watch" at bounding box center [660, 404] width 42 height 15
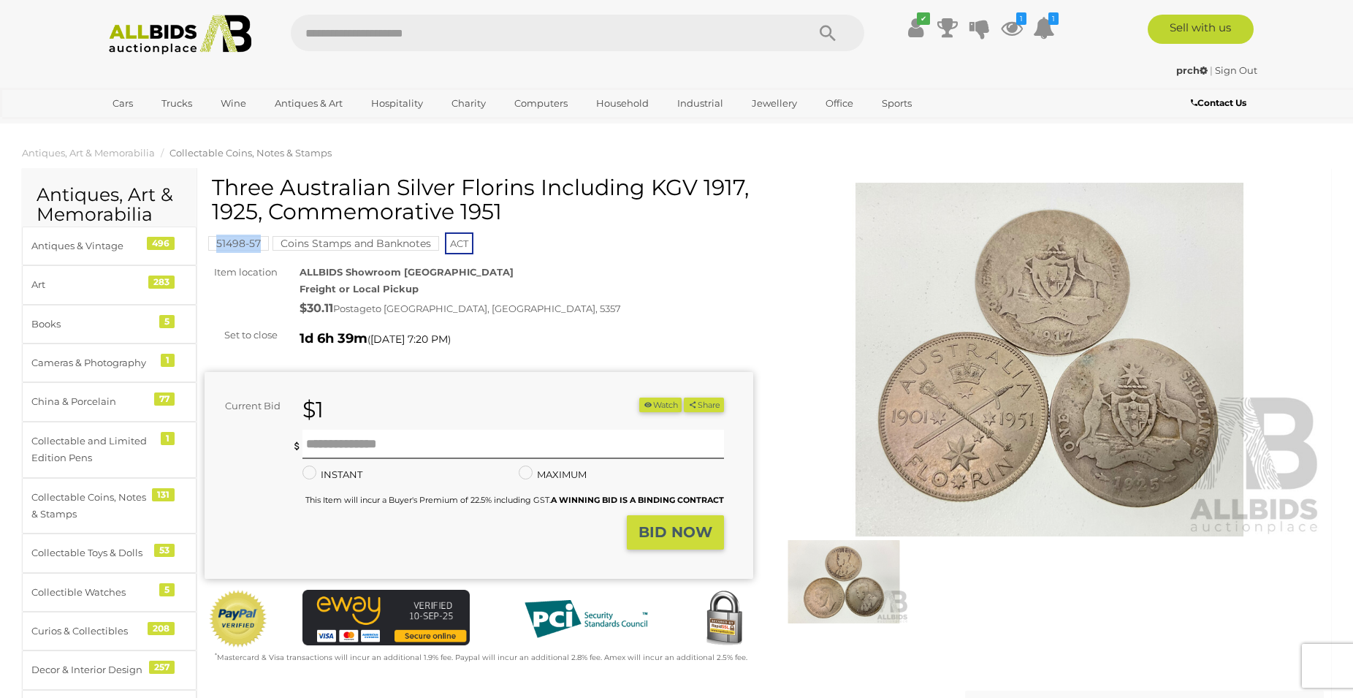
drag, startPoint x: 264, startPoint y: 257, endPoint x: 216, endPoint y: 254, distance: 49.0
click at [216, 254] on div "Three Australian Silver Florins Including KGV 1917, 1925, Commemorative 1951 51…" at bounding box center [479, 419] width 549 height 489
copy mark "51498-57"
drag, startPoint x: 507, startPoint y: 209, endPoint x: 214, endPoint y: 189, distance: 293.6
click at [214, 189] on h1 "Three Australian Silver Florins Including KGV 1917, 1925, Commemorative 1951" at bounding box center [481, 199] width 538 height 48
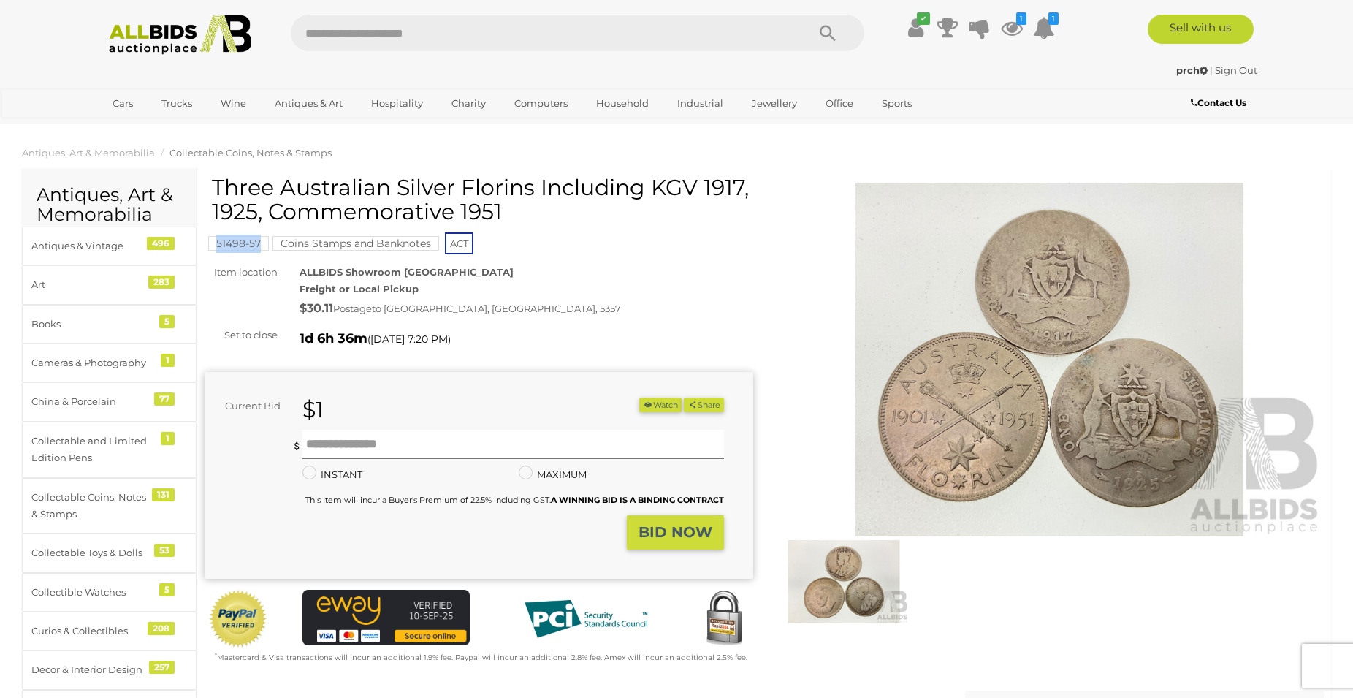
copy h1 "Three Australian Silver Florins Including KGV 1917, 1925, Commemorative 1951"
drag, startPoint x: 653, startPoint y: 339, endPoint x: 646, endPoint y: 349, distance: 12.6
click at [651, 340] on div "1d 6h 23m ( Tomorrow 7:20 PM )" at bounding box center [527, 338] width 454 height 23
click at [653, 407] on button "Watch" at bounding box center [660, 404] width 42 height 15
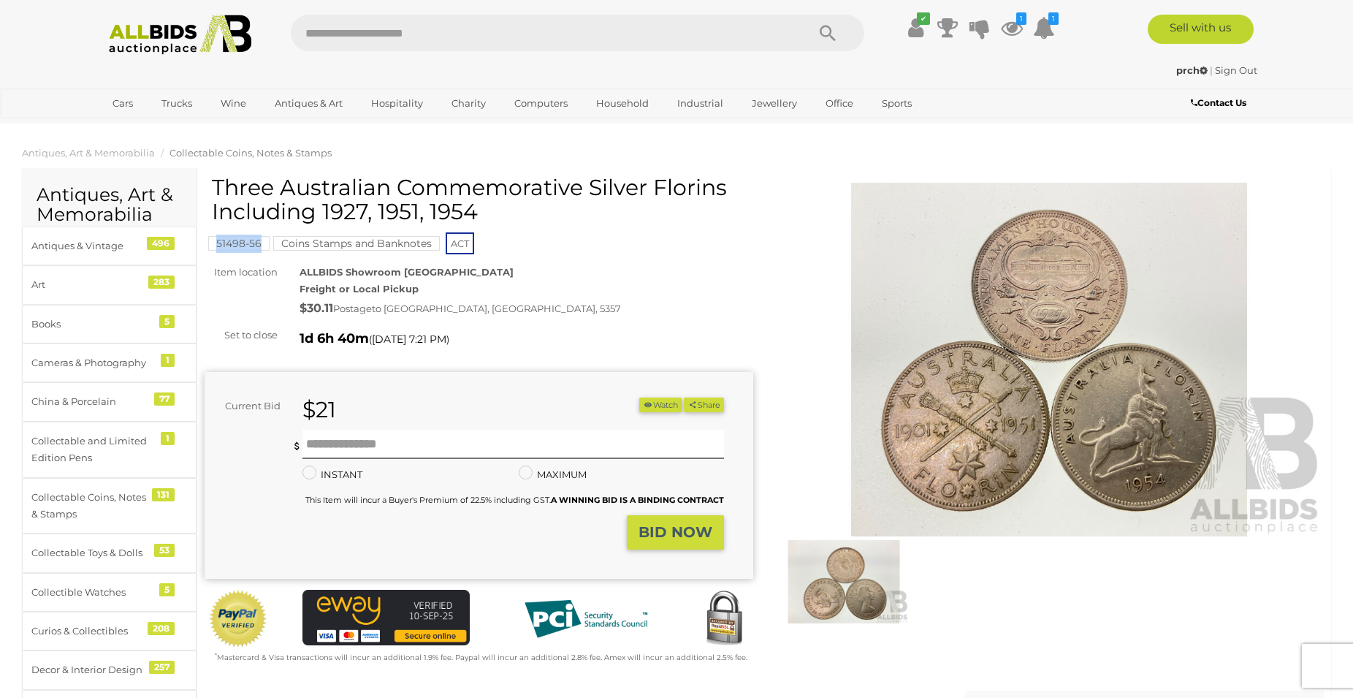
drag, startPoint x: 264, startPoint y: 257, endPoint x: 216, endPoint y: 256, distance: 47.5
click at [216, 256] on div "Three Australian Commemorative Silver Florins Including 1927, 1951, 1954 51498-…" at bounding box center [479, 419] width 549 height 489
copy mark "51498-56"
drag, startPoint x: 491, startPoint y: 218, endPoint x: 212, endPoint y: 178, distance: 281.9
click at [212, 178] on h1 "Three Australian Commemorative Silver Florins Including 1927, 1951, 1954" at bounding box center [481, 199] width 538 height 48
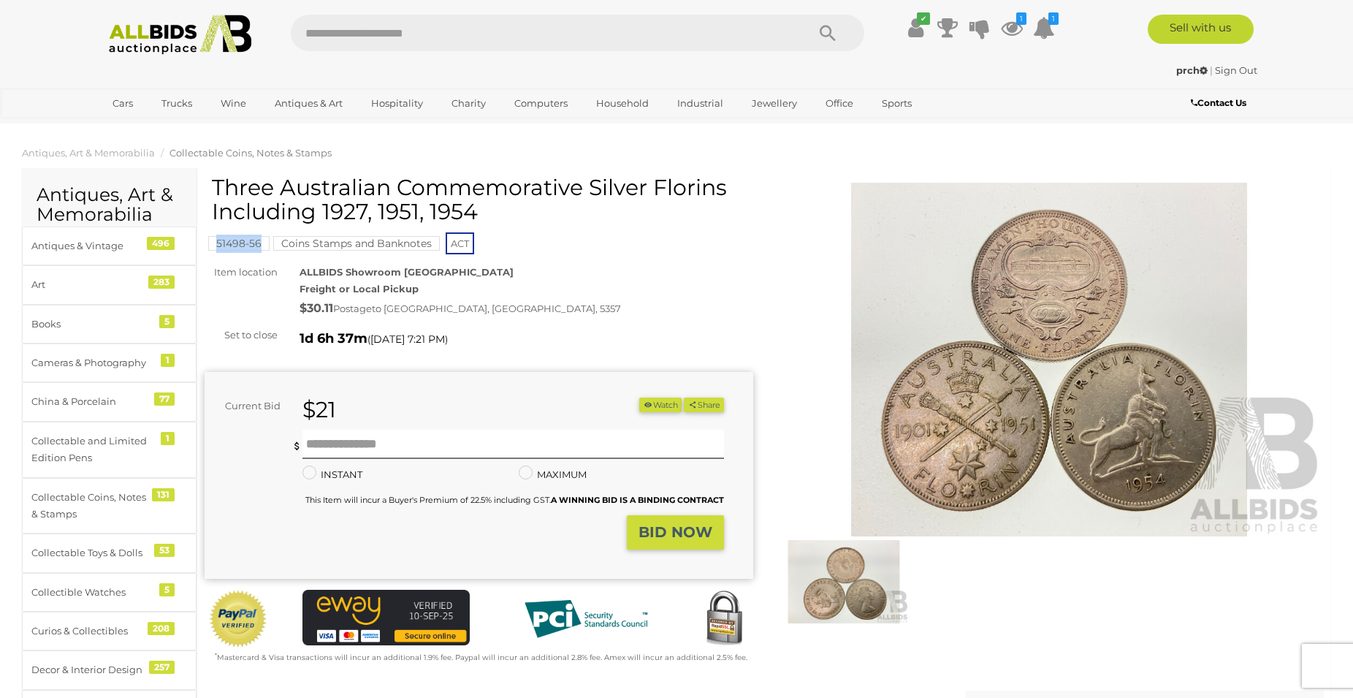
copy h1 "Three Australian Commemorative Silver Florins Including 1927, 1951, 1954"
click at [671, 299] on div "ALLBIDS Showroom Fyshwick Freight or Local Pickup $30.11 Postage to BLANCHETOWN…" at bounding box center [527, 292] width 476 height 56
click at [661, 402] on button "Watch" at bounding box center [660, 404] width 42 height 15
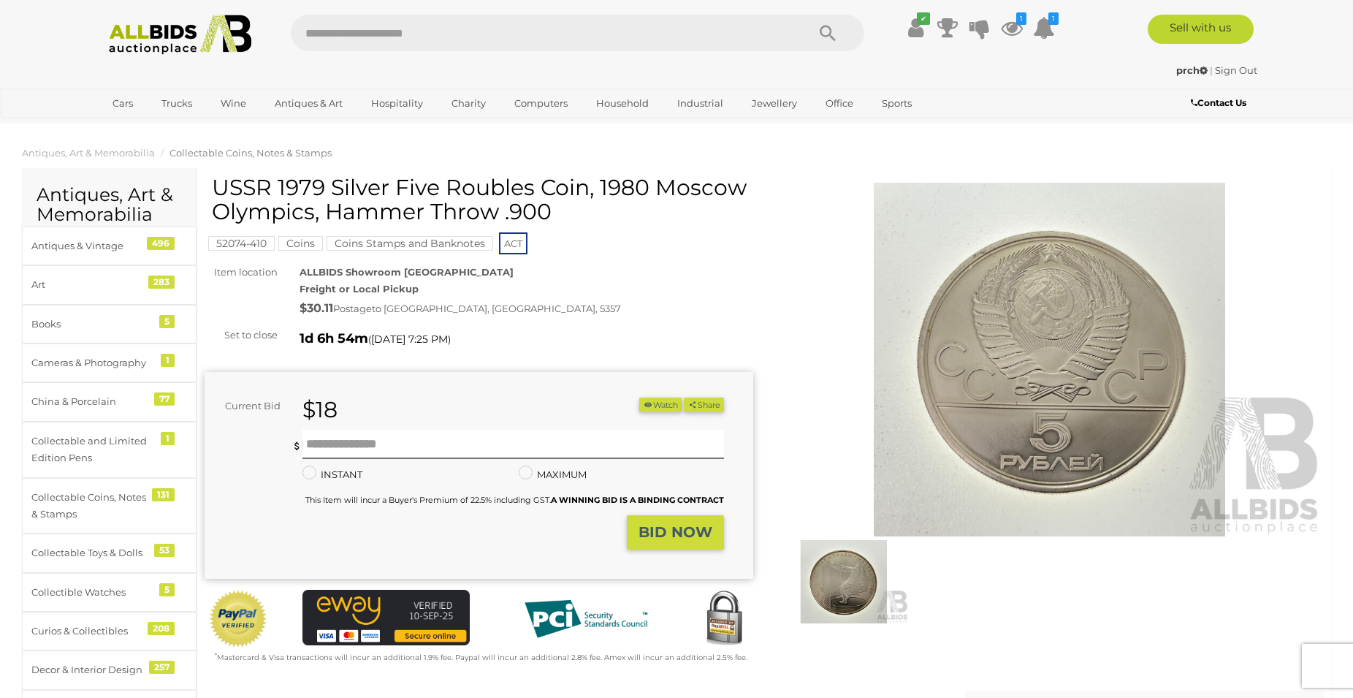
drag, startPoint x: 588, startPoint y: 187, endPoint x: 278, endPoint y: 192, distance: 310.5
click at [278, 192] on h1 "USSR 1979 Silver Five Roubles Coin, 1980 Moscow Olympics, Hammer Throw .900" at bounding box center [481, 199] width 538 height 48
click at [272, 262] on div "USSR 1979 Silver Five Roubles Coin, 1980 Moscow Olympics, Hammer Throw .900 520…" at bounding box center [479, 419] width 549 height 489
drag, startPoint x: 269, startPoint y: 253, endPoint x: 218, endPoint y: 248, distance: 51.4
click at [218, 248] on div "52074-410 Coins Coins Stamps and Banknotes ACT" at bounding box center [479, 215] width 549 height 81
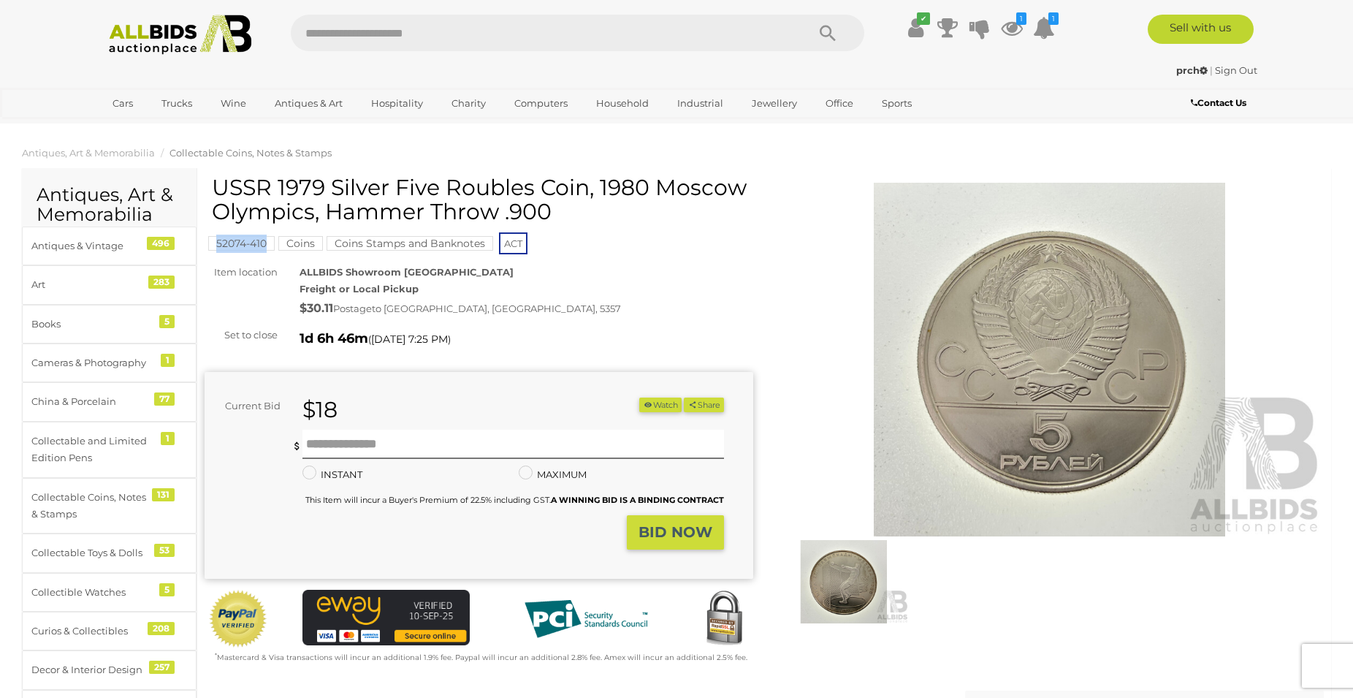
copy mark "52074-410"
click at [658, 407] on button "Watch" at bounding box center [660, 404] width 42 height 15
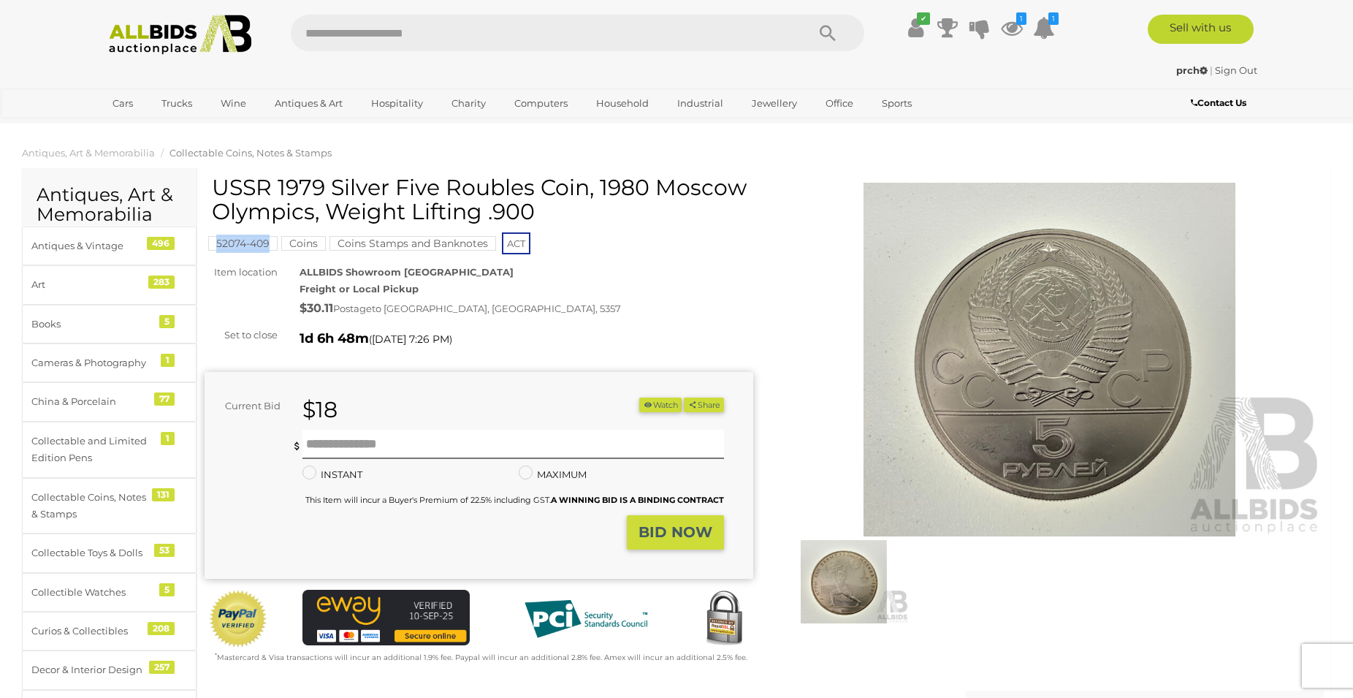
drag, startPoint x: 272, startPoint y: 256, endPoint x: 212, endPoint y: 245, distance: 60.9
click at [212, 245] on div "USSR 1979 Silver Five Roubles Coin, 1980 Moscow Olympics, Weight Lifting .900 5…" at bounding box center [479, 419] width 549 height 489
copy mark "52074-409"
drag, startPoint x: 538, startPoint y: 215, endPoint x: 280, endPoint y: 192, distance: 258.9
click at [280, 192] on h1 "USSR 1979 Silver Five Roubles Coin, 1980 Moscow Olympics, Weight Lifting .900" at bounding box center [481, 199] width 538 height 48
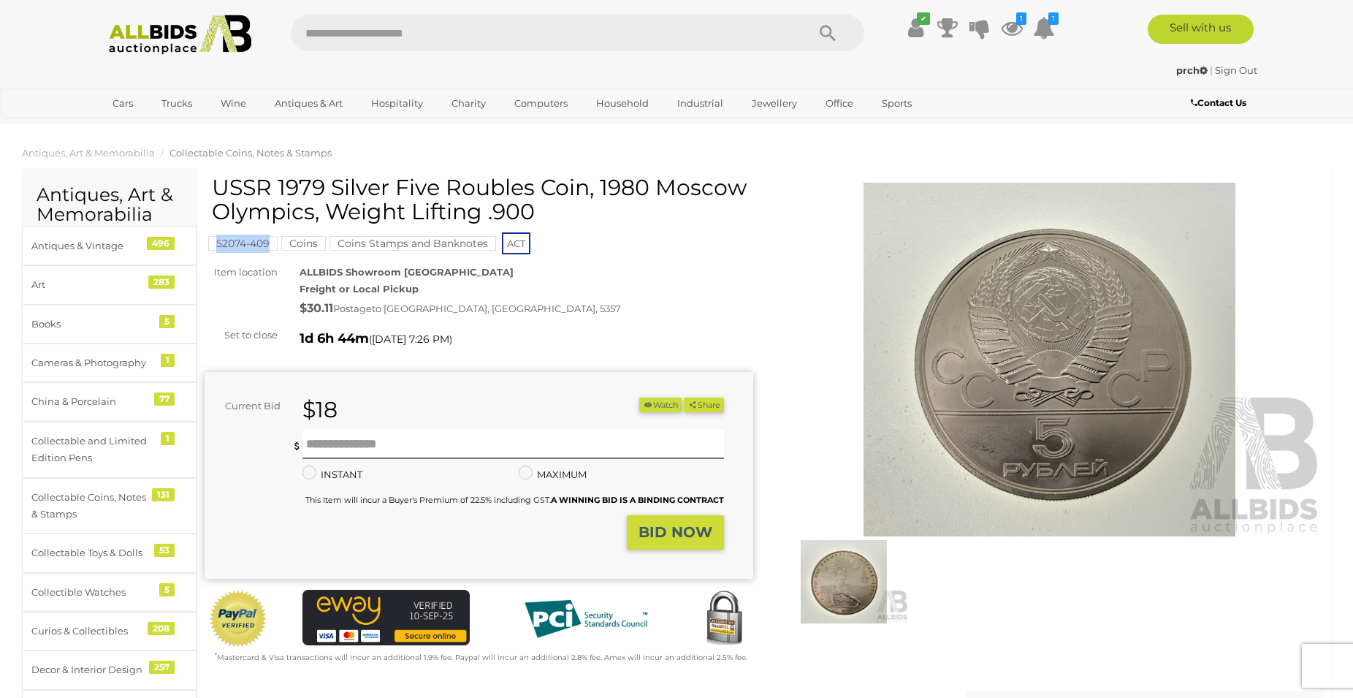
copy h1 "1979 Silver Five Roubles Coin, 1980 Moscow Olympics, Weight Lifting .900"
click at [654, 405] on button "Watch" at bounding box center [660, 404] width 42 height 15
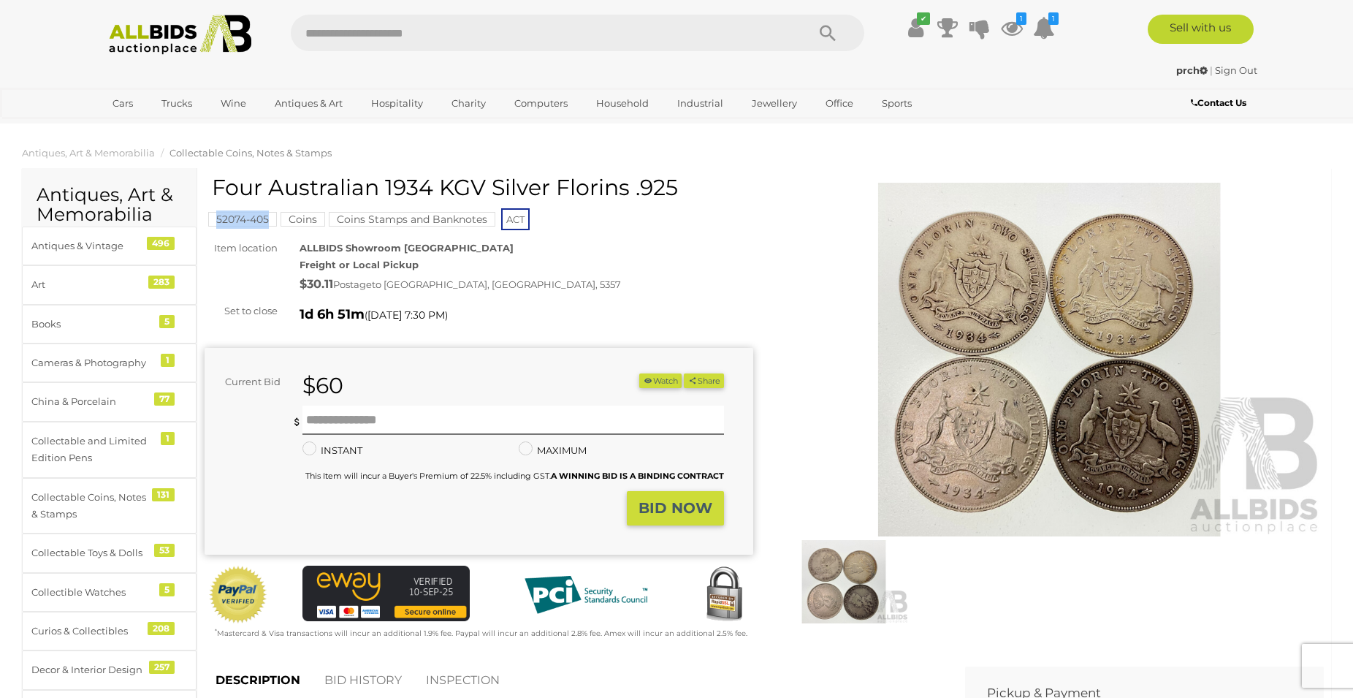
drag, startPoint x: 271, startPoint y: 231, endPoint x: 217, endPoint y: 218, distance: 55.6
click at [217, 218] on div "52074-405 Coins Coins Stamps and Banknotes ACT" at bounding box center [479, 203] width 549 height 57
copy mark "52074-405"
click at [620, 224] on div "52074-405 Coins Coins Stamps and Banknotes ACT" at bounding box center [479, 203] width 549 height 57
drag, startPoint x: 685, startPoint y: 183, endPoint x: 213, endPoint y: 186, distance: 471.9
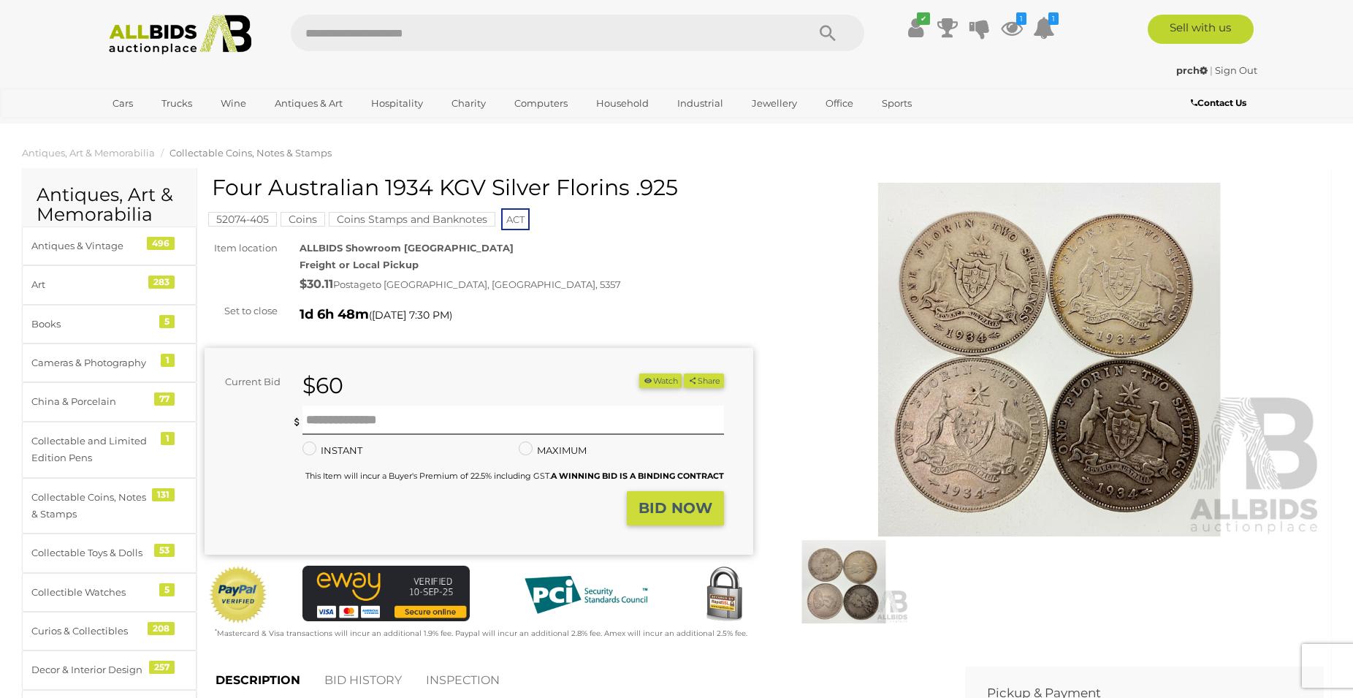
click at [213, 186] on h1 "Four Australian 1934 KGV Silver Florins .925" at bounding box center [481, 187] width 538 height 24
copy h1 "Four Australian 1934 KGV Silver Florins .925"
click at [657, 374] on button "Watch" at bounding box center [660, 380] width 42 height 15
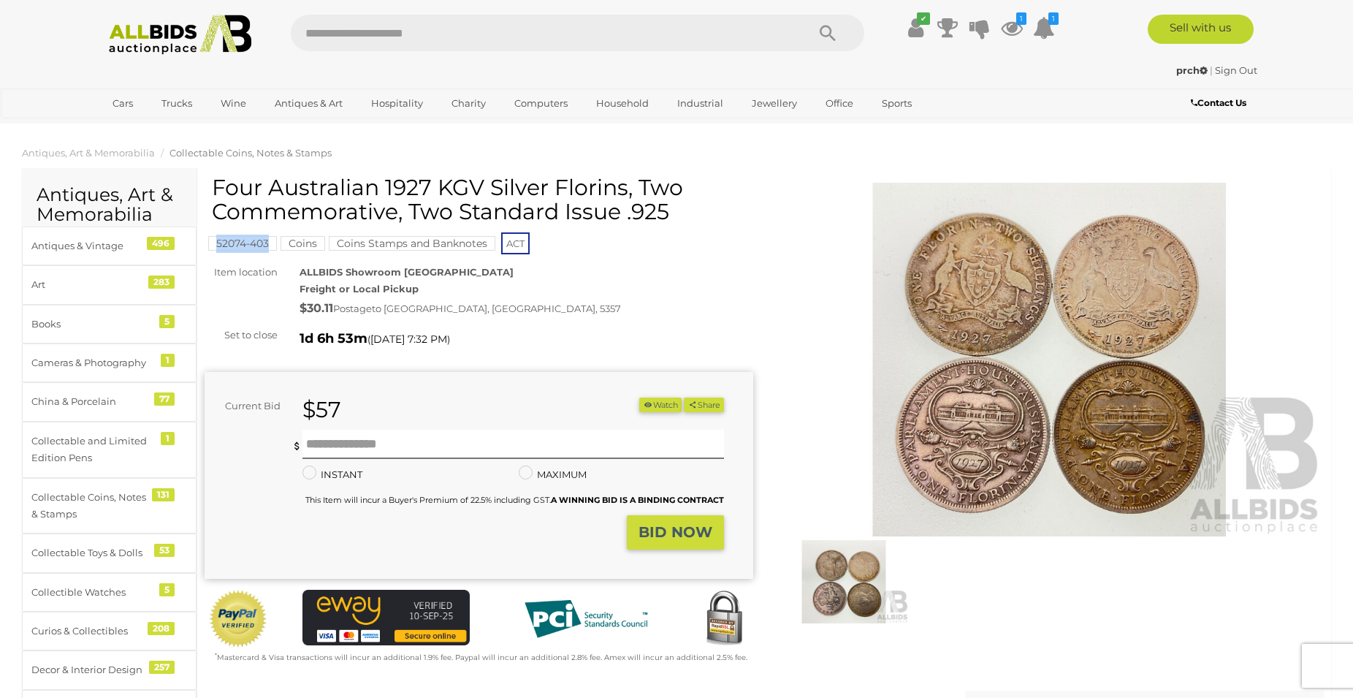
drag, startPoint x: 272, startPoint y: 257, endPoint x: 216, endPoint y: 246, distance: 56.6
click at [216, 246] on div "Four Australian 1927 KGV Silver Florins, Two Commemorative, Two Standard Issue …" at bounding box center [479, 419] width 549 height 489
copy mark "52074-403"
drag, startPoint x: 728, startPoint y: 218, endPoint x: 218, endPoint y: 183, distance: 511.1
click at [218, 183] on h1 "Four Australian 1927 KGV Silver Florins, Two Commemorative, Two Standard Issue …" at bounding box center [481, 199] width 538 height 48
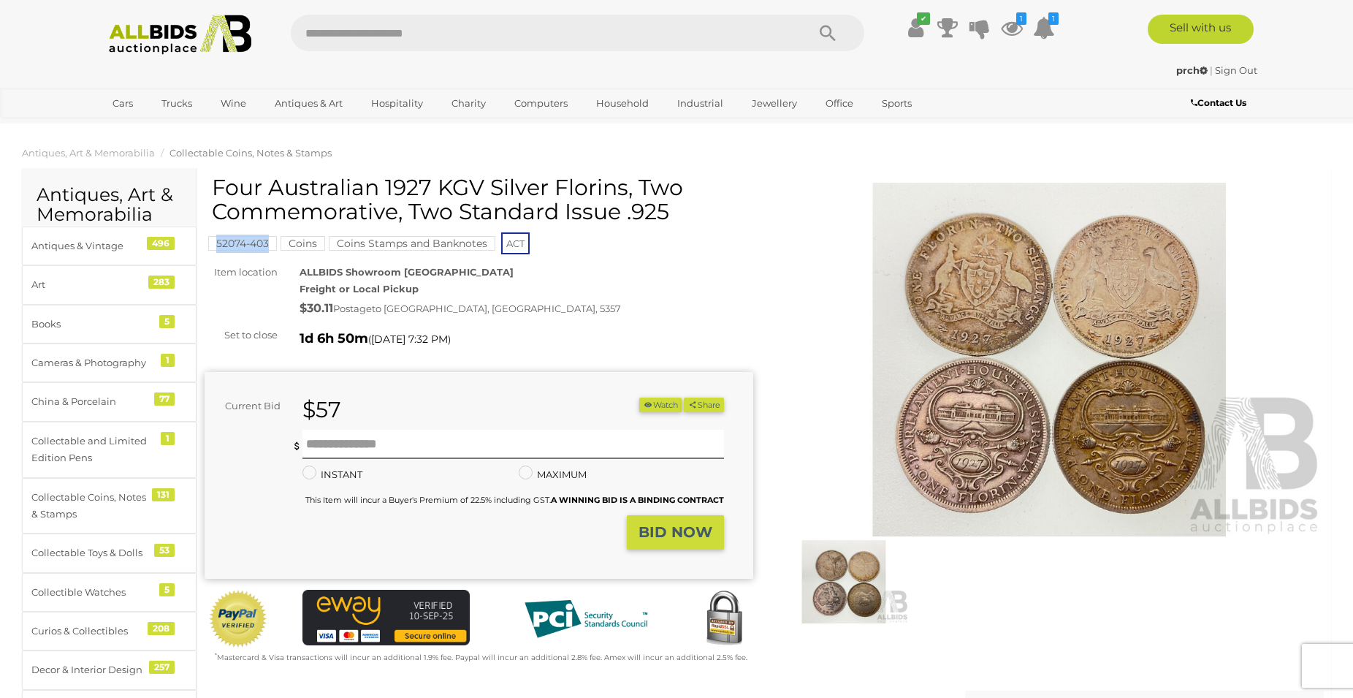
copy h1 "Four Australian 1927 KGV Silver Florins, Two Commemorative, Two Standard Issue …"
click at [657, 399] on button "Watch" at bounding box center [660, 404] width 42 height 15
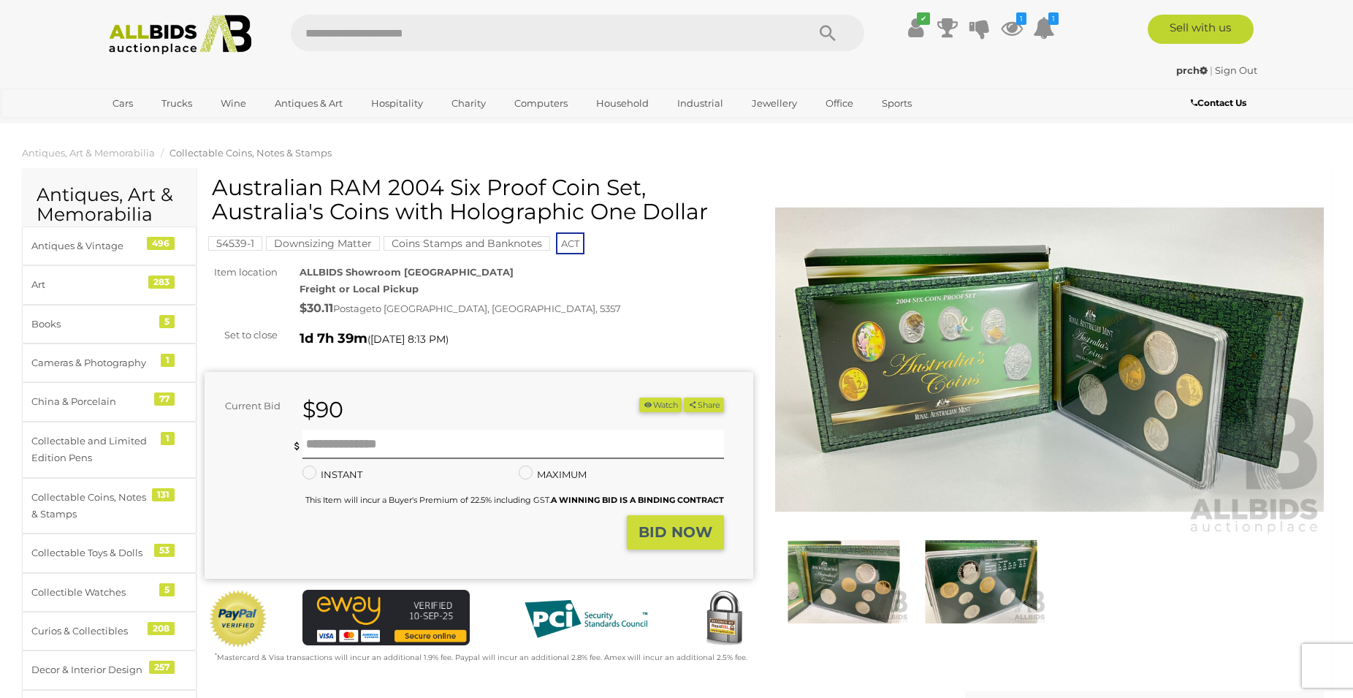
drag, startPoint x: 385, startPoint y: 186, endPoint x: 709, endPoint y: 218, distance: 325.9
click at [709, 218] on h1 "Australian RAM 2004 Six Proof Coin Set, Australia's Coins with Holographic One …" at bounding box center [481, 199] width 538 height 48
click at [270, 256] on div "Downsizing Matter Coins Stamps and Banknotes" at bounding box center [410, 246] width 288 height 22
drag, startPoint x: 256, startPoint y: 259, endPoint x: 218, endPoint y: 256, distance: 38.1
click at [218, 256] on div "Australian RAM 2004 Six Proof Coin Set, Australia's Coins with Holographic One …" at bounding box center [479, 419] width 549 height 489
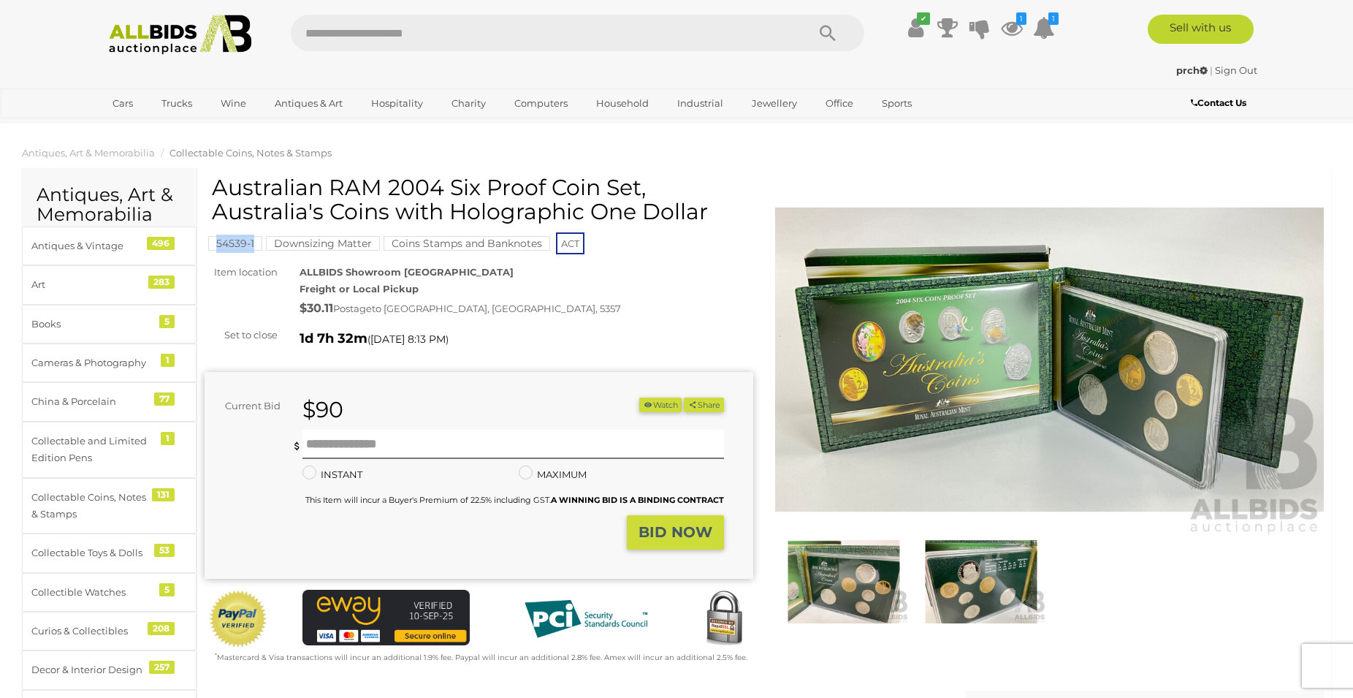
copy mark "54539-1"
drag, startPoint x: 713, startPoint y: 213, endPoint x: 389, endPoint y: 194, distance: 324.2
click at [389, 194] on h1 "Australian RAM 2004 Six Proof Coin Set, Australia's Coins with Holographic One …" at bounding box center [481, 199] width 538 height 48
copy h1 "2004 Six Proof Coin Set, Australia's Coins with Holographic One Dollar"
drag, startPoint x: 677, startPoint y: 297, endPoint x: 677, endPoint y: 320, distance: 22.6
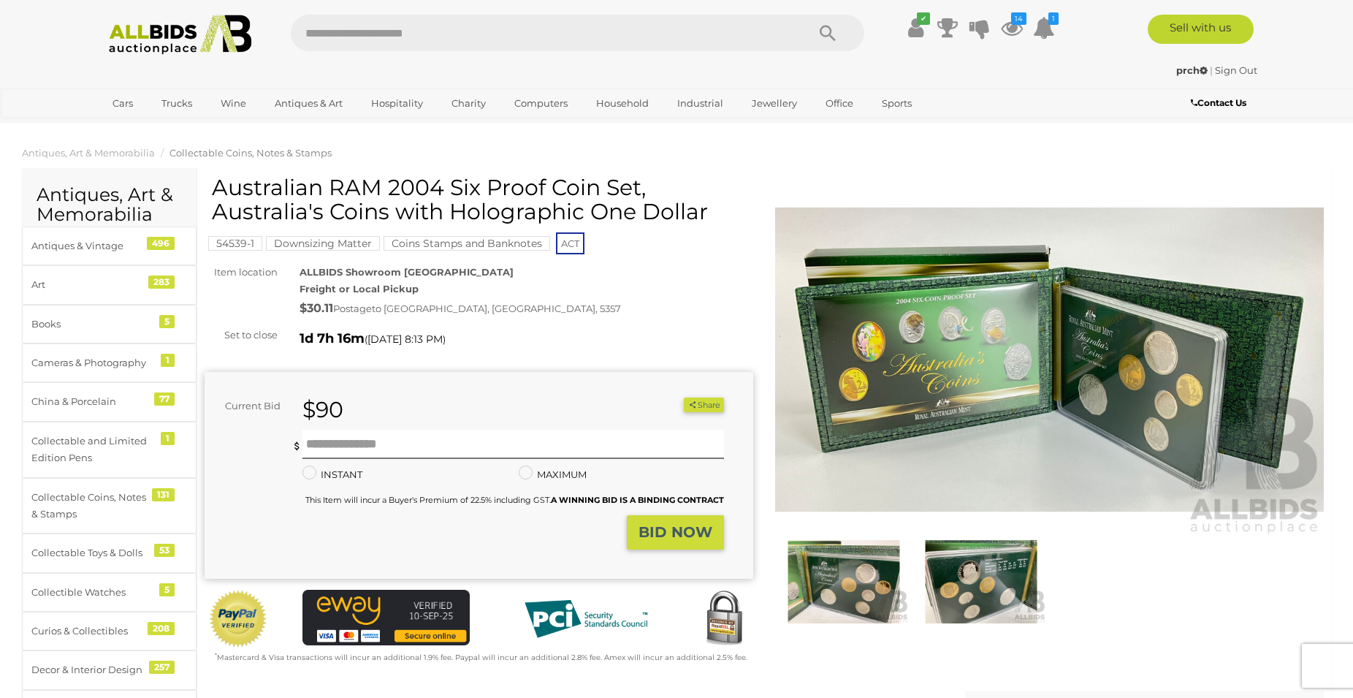
click at [677, 298] on div "ALLBIDS Showroom [GEOGRAPHIC_DATA] Freight or Local Pickup $30.11 Postage to [G…" at bounding box center [527, 292] width 476 height 56
click at [662, 403] on button "Watch" at bounding box center [660, 404] width 42 height 15
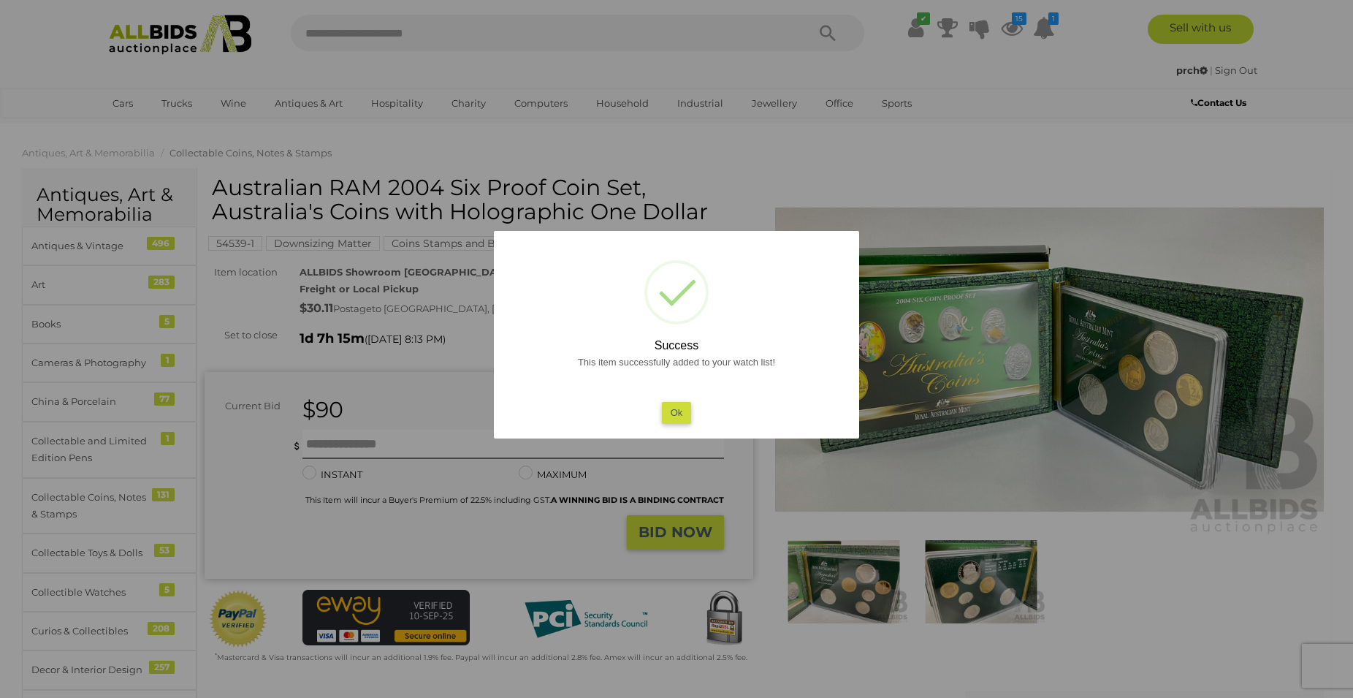
click at [1302, 39] on div at bounding box center [676, 349] width 1353 height 698
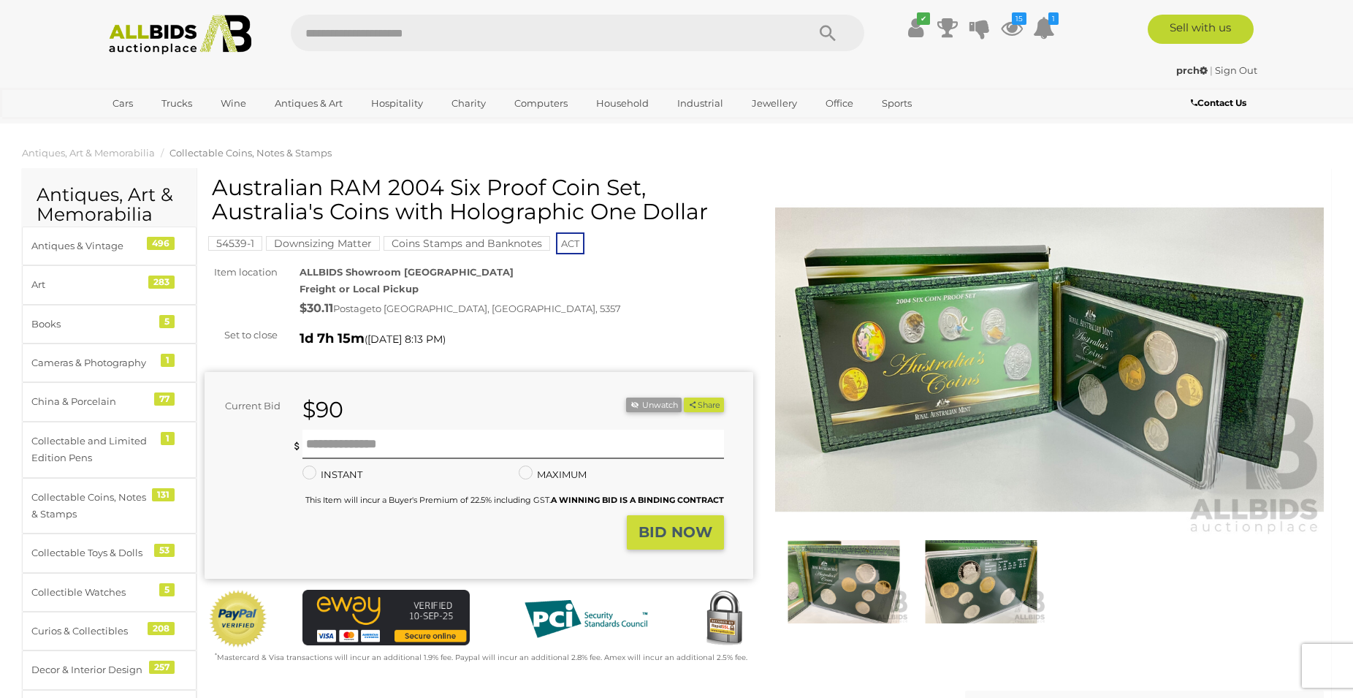
click at [1223, 65] on link "Sign Out" at bounding box center [1236, 70] width 42 height 12
